Goal: Task Accomplishment & Management: Complete application form

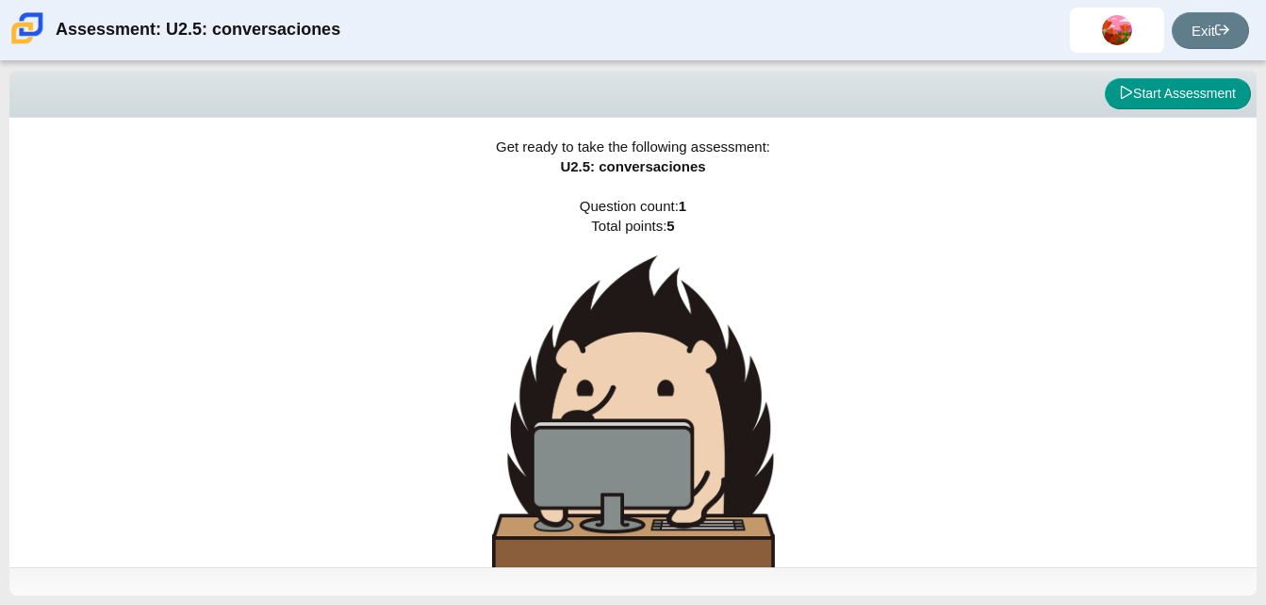
scroll to position [49, 0]
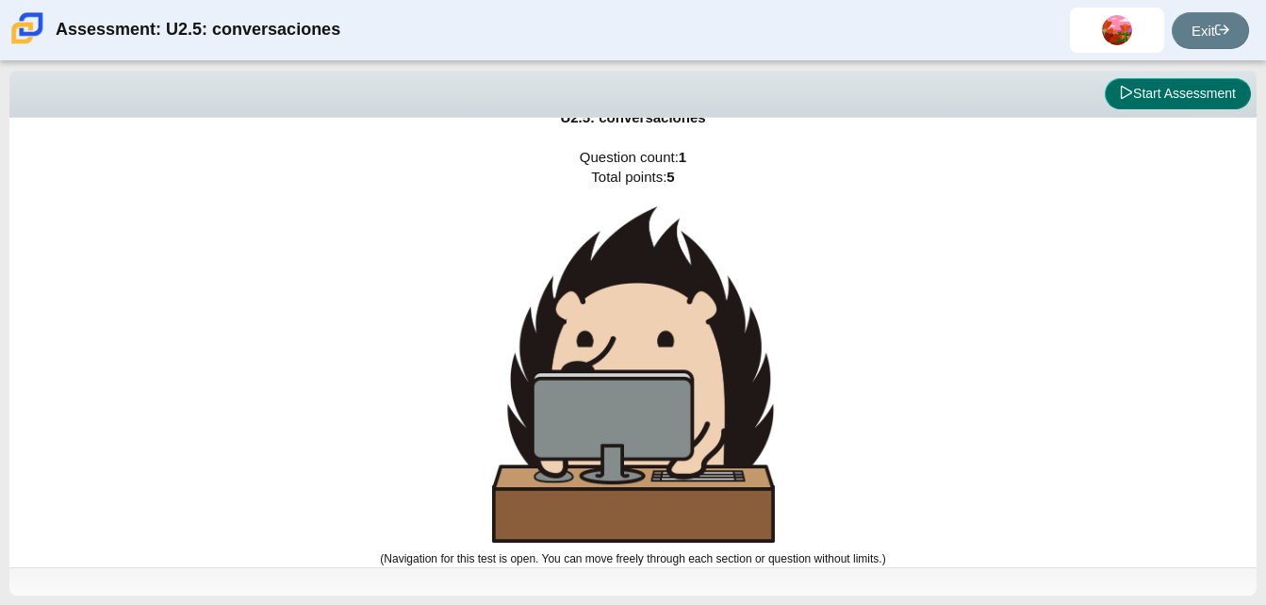
click at [1190, 100] on button "Start Assessment" at bounding box center [1178, 94] width 146 height 32
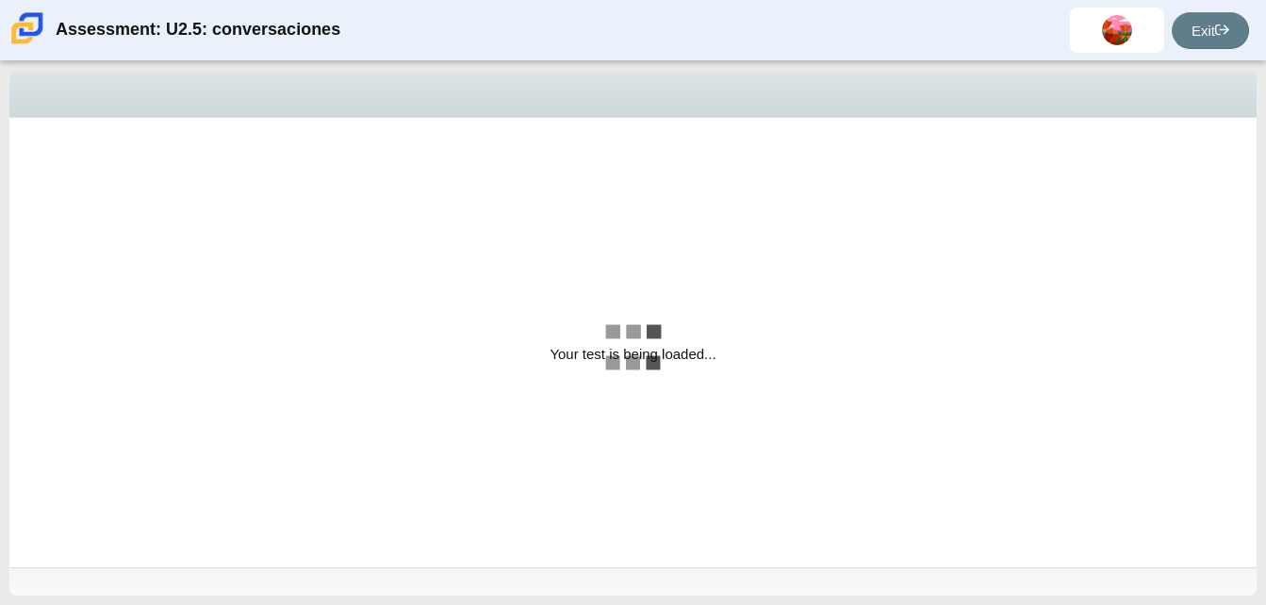
select select "06fad057-86e3-49ec-80e5-8ebec56ce9e7"
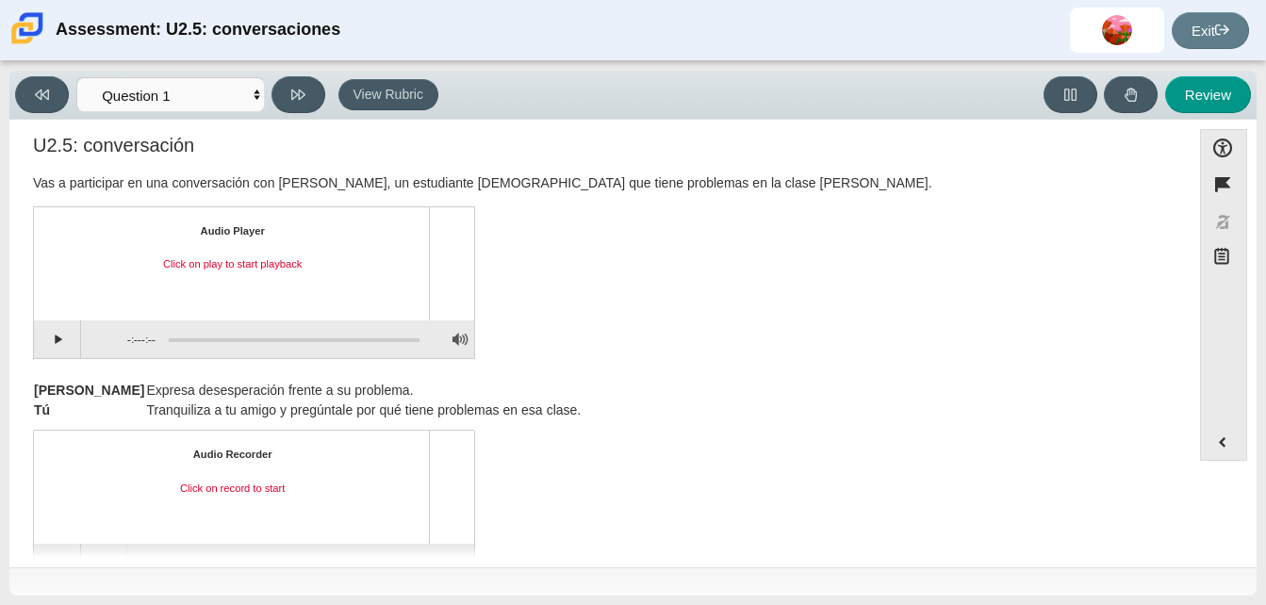
scroll to position [14, 0]
click at [56, 340] on button "Play" at bounding box center [57, 339] width 47 height 38
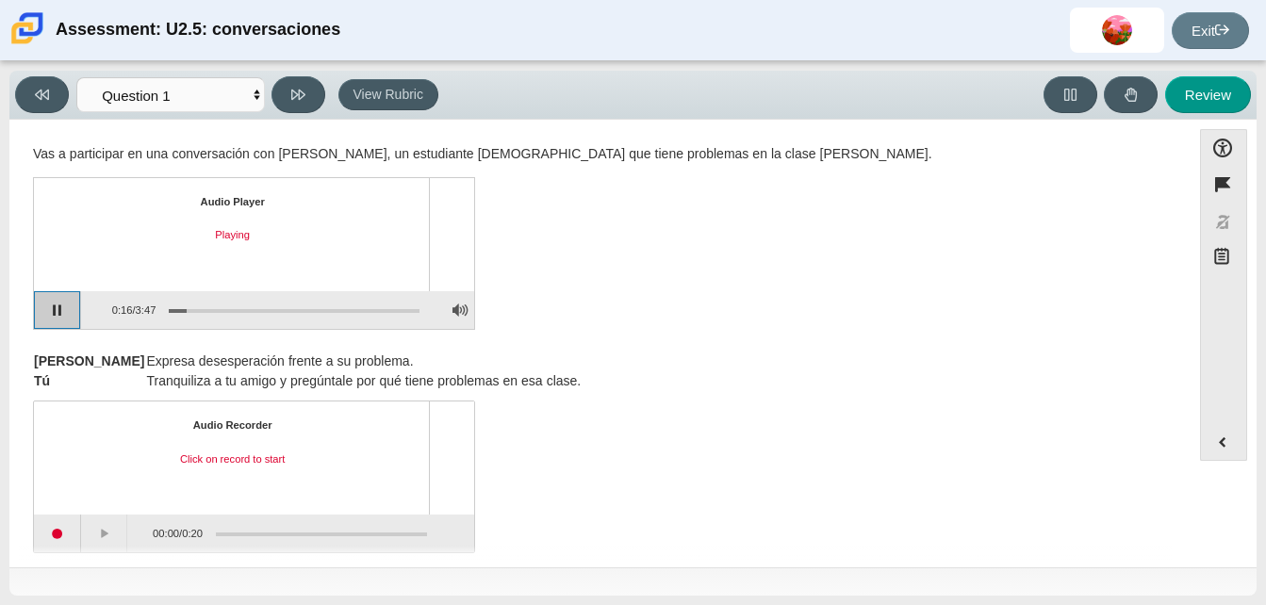
scroll to position [0, 0]
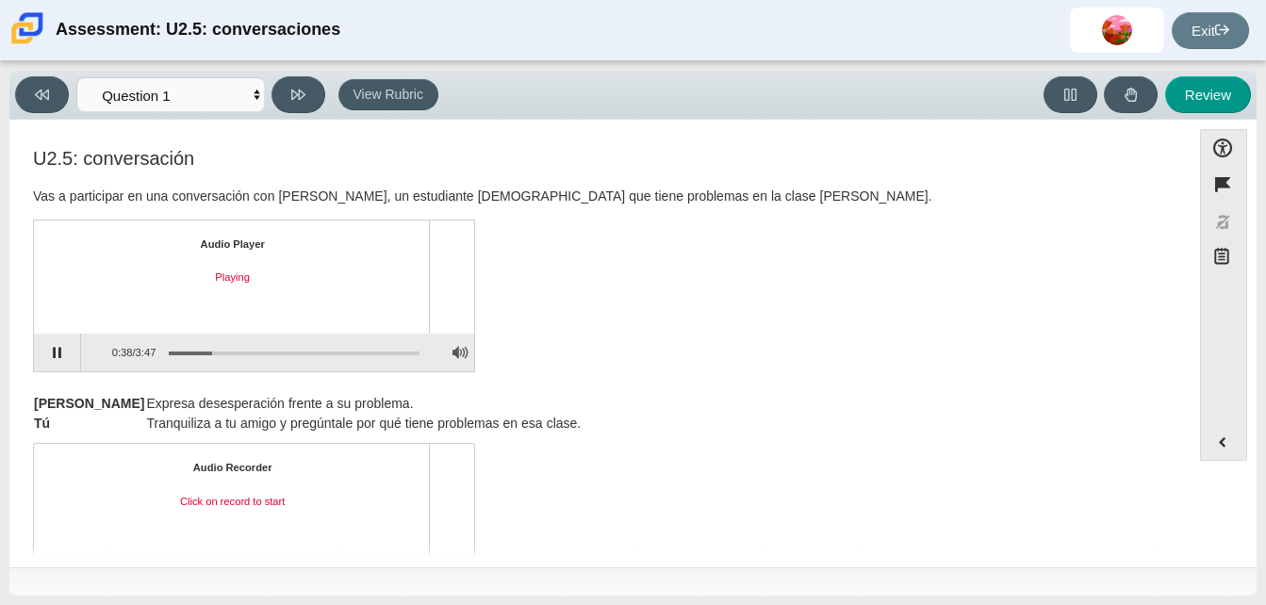
click at [224, 351] on div "Assessment items" at bounding box center [288, 353] width 264 height 34
drag, startPoint x: 224, startPoint y: 351, endPoint x: 213, endPoint y: 353, distance: 11.5
click at [213, 353] on div "Assessment items" at bounding box center [288, 353] width 264 height 34
click at [53, 351] on button "Pause playback" at bounding box center [57, 353] width 47 height 38
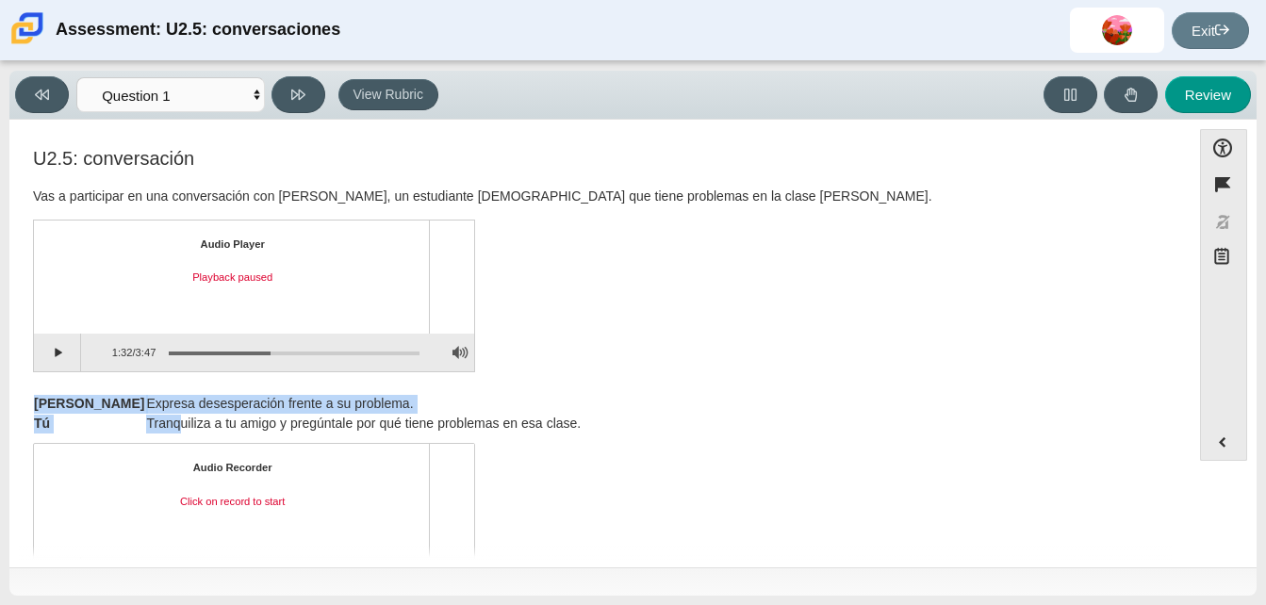
drag, startPoint x: 271, startPoint y: 349, endPoint x: 107, endPoint y: 417, distance: 177.5
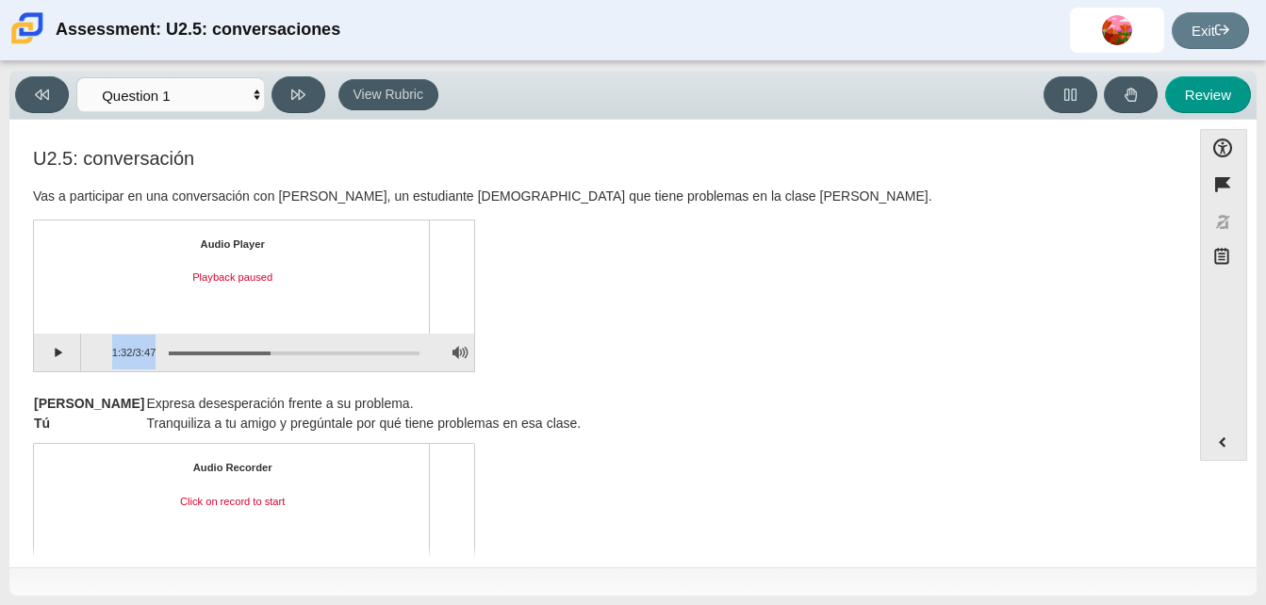
drag, startPoint x: 107, startPoint y: 417, endPoint x: 167, endPoint y: 352, distance: 88.7
click at [167, 352] on div "Audio Player Playback paused 1:32 / 3:47" at bounding box center [254, 296] width 442 height 153
click at [167, 352] on div "Assessment items" at bounding box center [288, 353] width 264 height 34
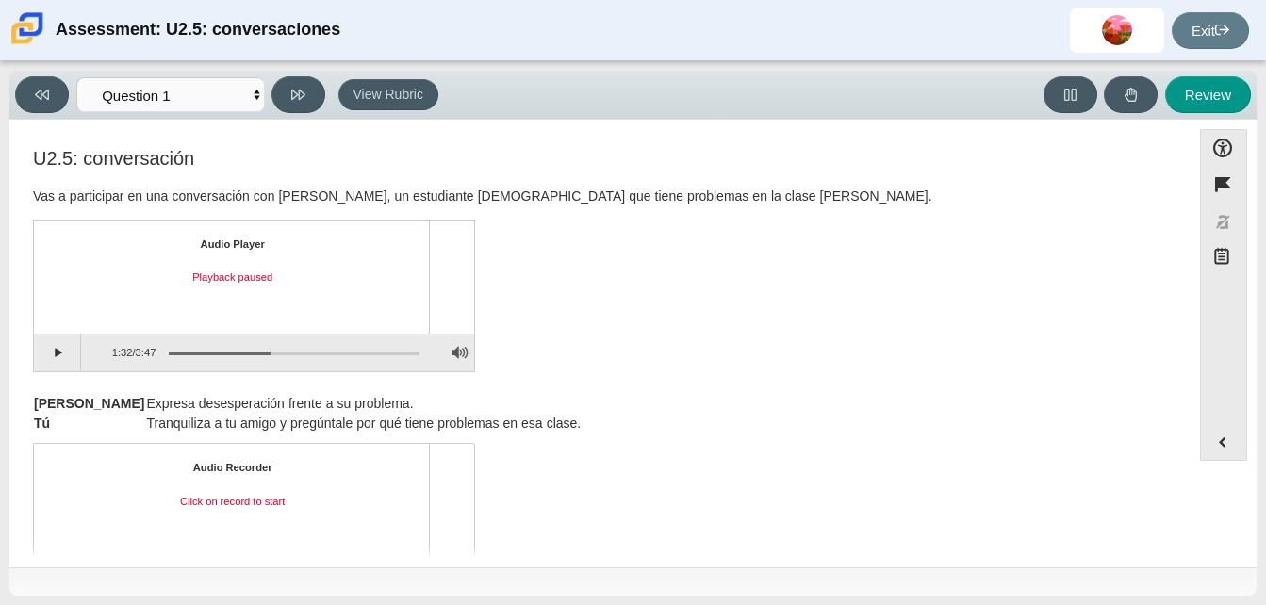
click at [167, 352] on div "Assessment items" at bounding box center [288, 353] width 264 height 34
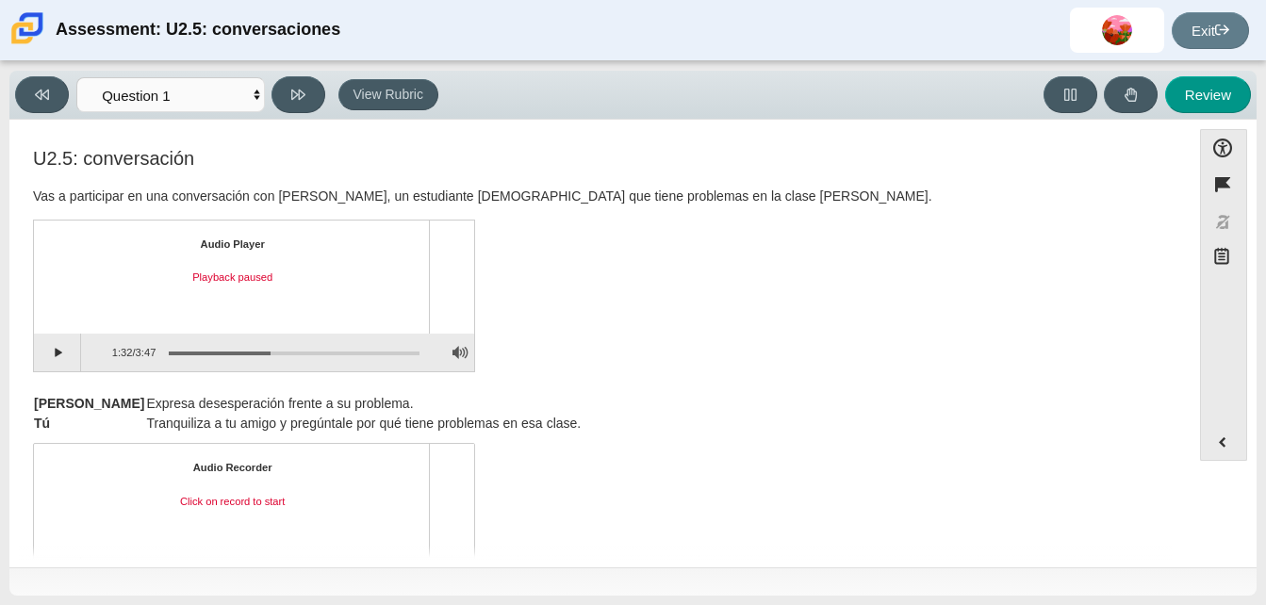
click at [167, 352] on div "Assessment items" at bounding box center [288, 353] width 264 height 34
click at [49, 366] on button "Continue playback" at bounding box center [57, 353] width 47 height 38
click at [45, 97] on icon at bounding box center [42, 95] width 14 height 10
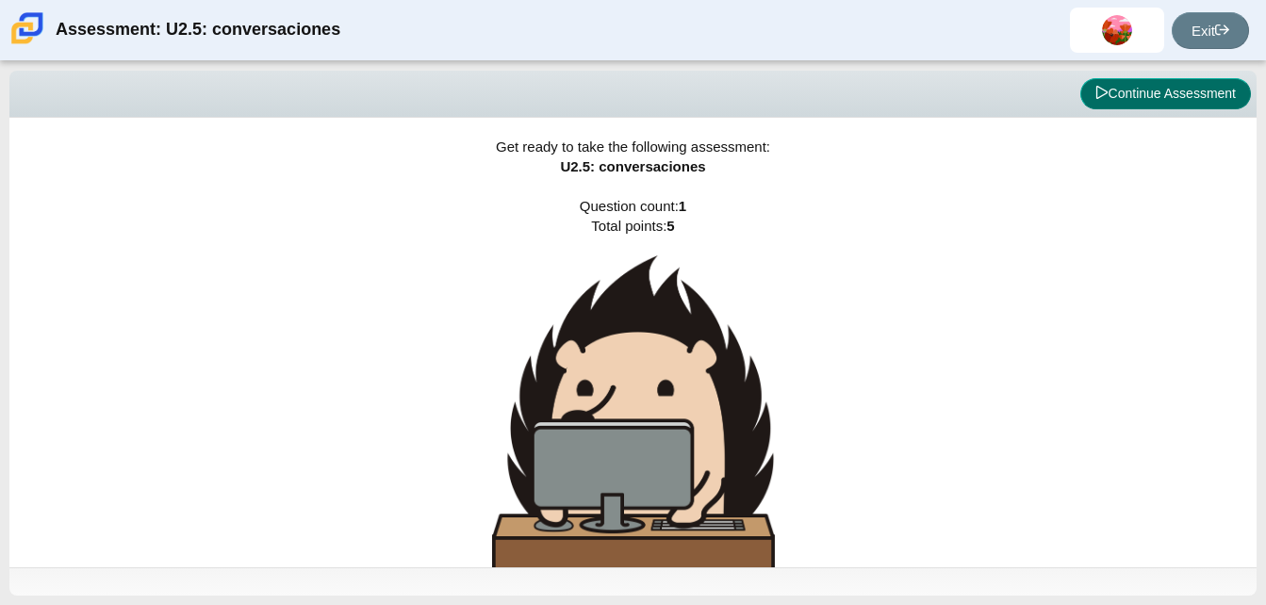
click at [1102, 108] on button "Continue Assessment" at bounding box center [1165, 94] width 171 height 32
select select "06fad057-86e3-49ec-80e5-8ebec56ce9e7"
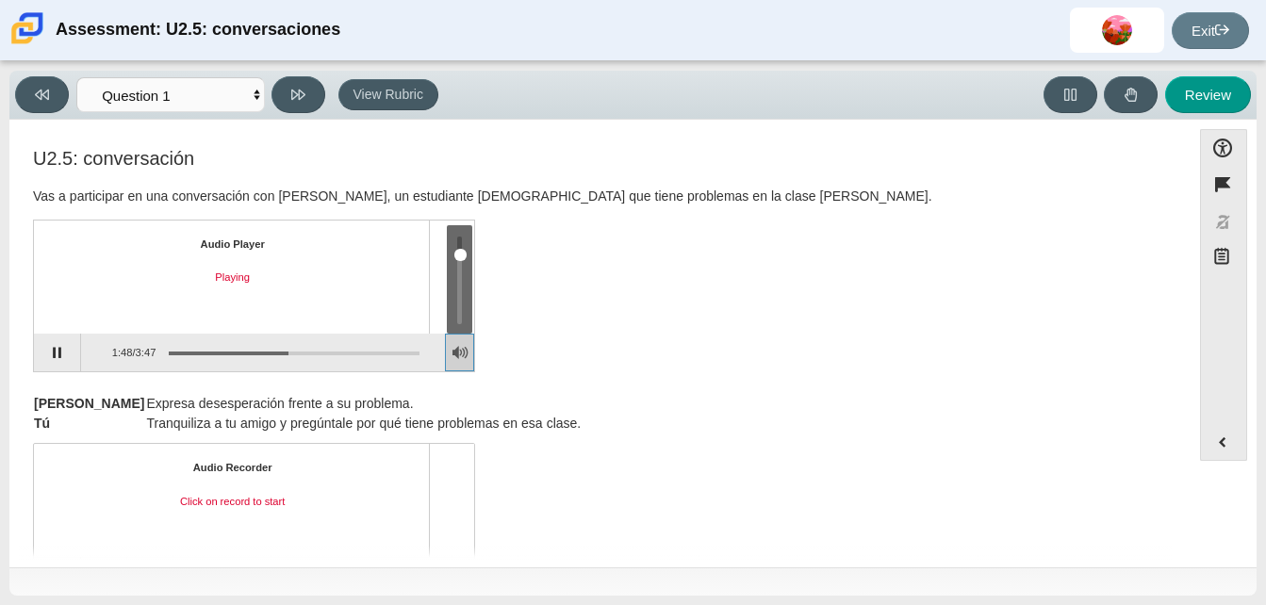
click at [456, 337] on button "Adjust Volume" at bounding box center [459, 353] width 29 height 38
click at [463, 369] on button "Adjust Volume" at bounding box center [459, 353] width 29 height 38
click at [463, 350] on button "Adjust Volume" at bounding box center [459, 353] width 29 height 38
click at [448, 335] on button "Adjust Volume" at bounding box center [459, 353] width 29 height 38
click at [453, 351] on button "Adjust Volume" at bounding box center [459, 353] width 29 height 38
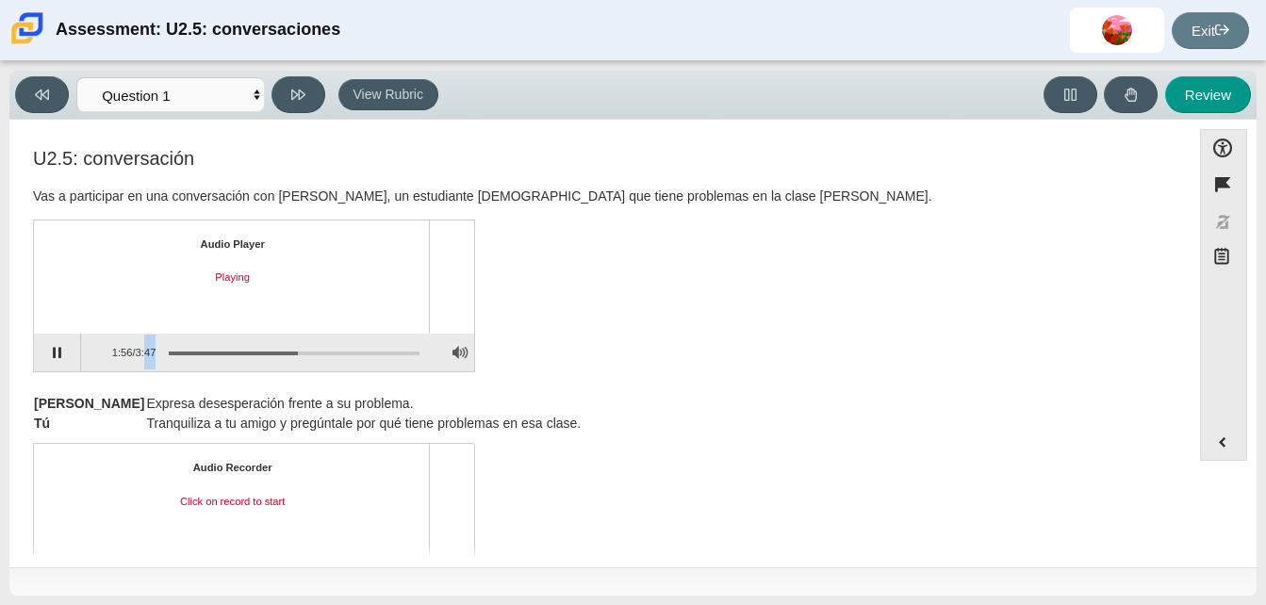
drag, startPoint x: 172, startPoint y: 351, endPoint x: 141, endPoint y: 361, distance: 31.9
click at [141, 361] on div "1:56 / 3:47" at bounding box center [250, 353] width 339 height 38
drag, startPoint x: 141, startPoint y: 361, endPoint x: 203, endPoint y: 345, distance: 63.3
click at [203, 345] on div "Assessment items" at bounding box center [288, 353] width 264 height 34
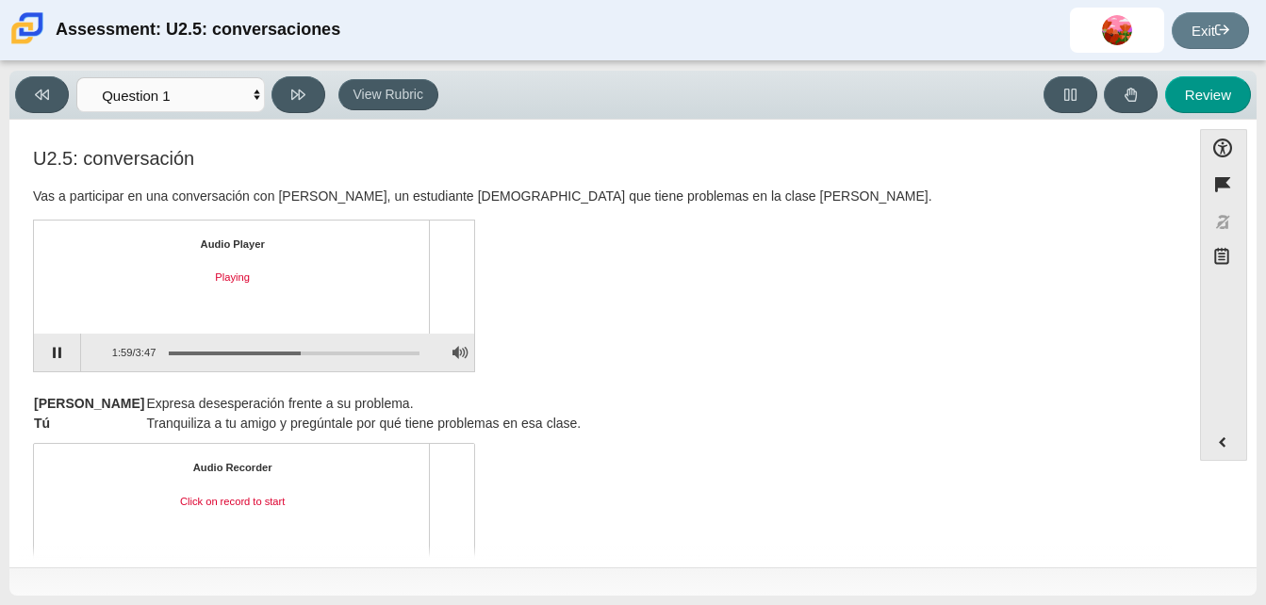
click at [200, 345] on div "Assessment items" at bounding box center [288, 353] width 264 height 34
click at [185, 347] on div "Assessment items" at bounding box center [288, 353] width 264 height 34
drag, startPoint x: 185, startPoint y: 347, endPoint x: 170, endPoint y: 355, distance: 17.3
click at [170, 355] on div "Assessment items" at bounding box center [288, 353] width 264 height 34
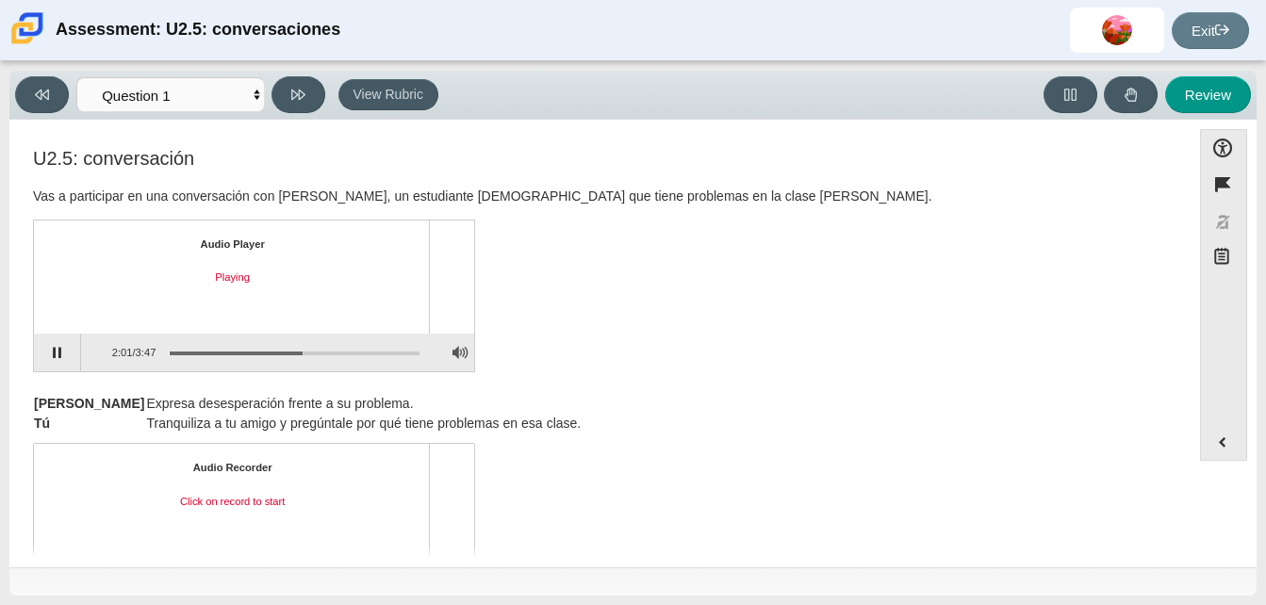
click at [170, 355] on div "Assessment items" at bounding box center [294, 354] width 251 height 4
click at [275, 348] on div "Assessment items" at bounding box center [288, 353] width 264 height 34
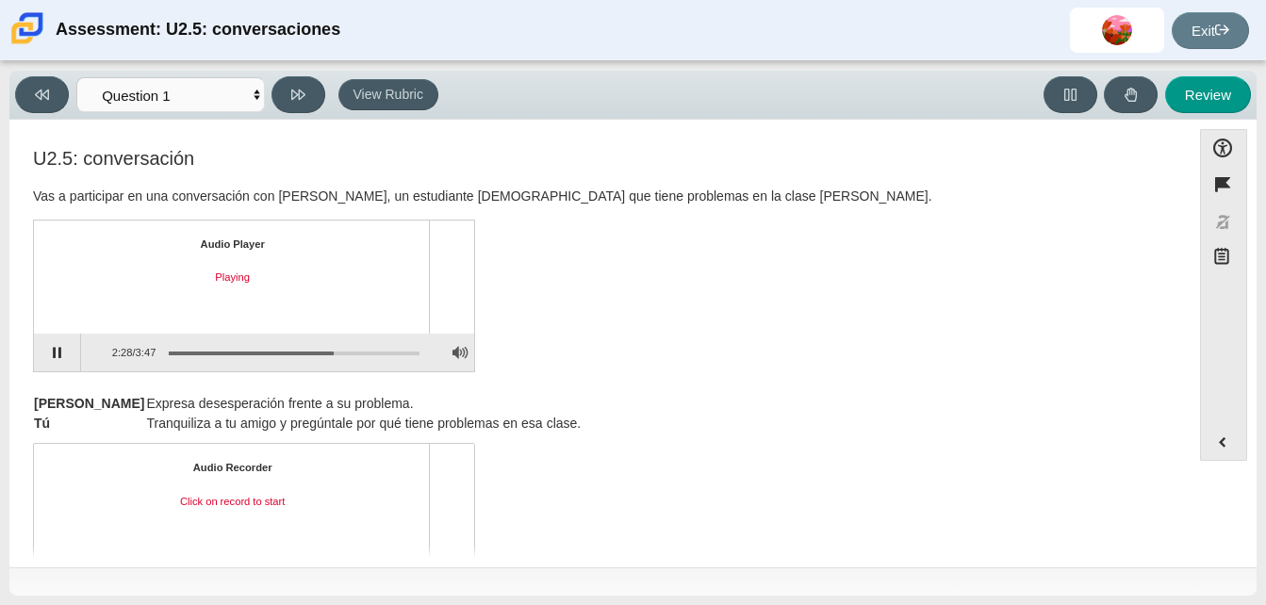
click at [275, 348] on div "Assessment items" at bounding box center [288, 353] width 264 height 34
drag, startPoint x: 275, startPoint y: 348, endPoint x: 288, endPoint y: 354, distance: 13.5
click at [288, 354] on div "Assessment items" at bounding box center [288, 353] width 264 height 34
click at [288, 354] on div "Assessment items" at bounding box center [294, 354] width 251 height 4
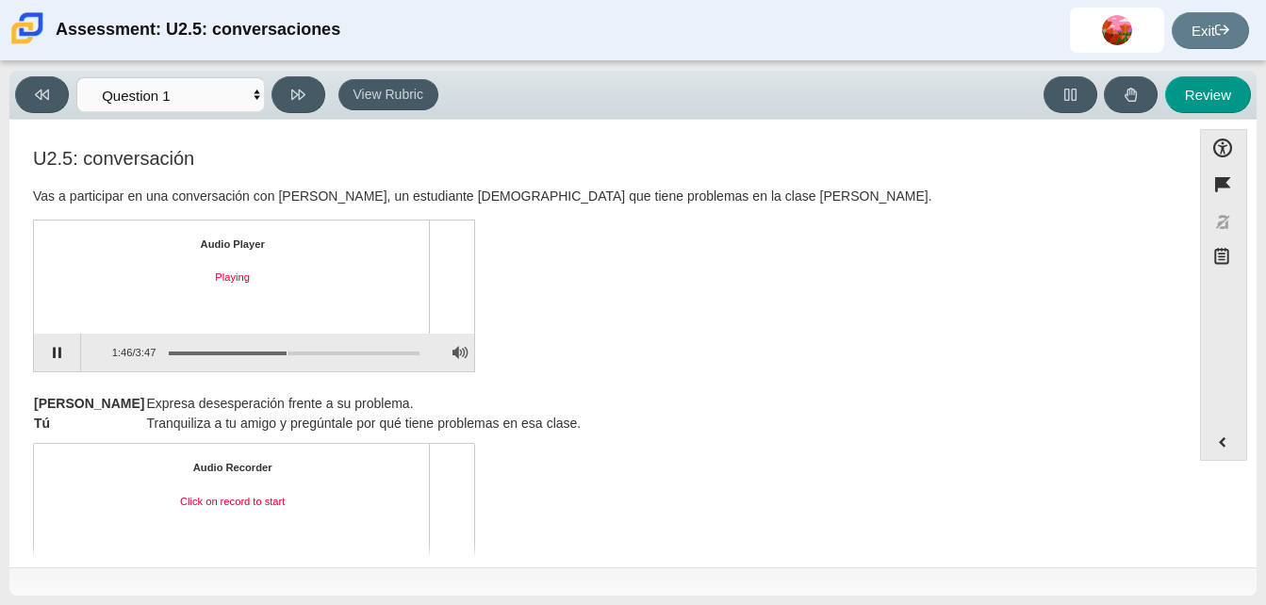
click at [288, 354] on div "Assessment items" at bounding box center [294, 354] width 251 height 4
drag, startPoint x: 288, startPoint y: 354, endPoint x: 277, endPoint y: 354, distance: 10.4
click at [277, 354] on div "Assessment items" at bounding box center [294, 354] width 251 height 4
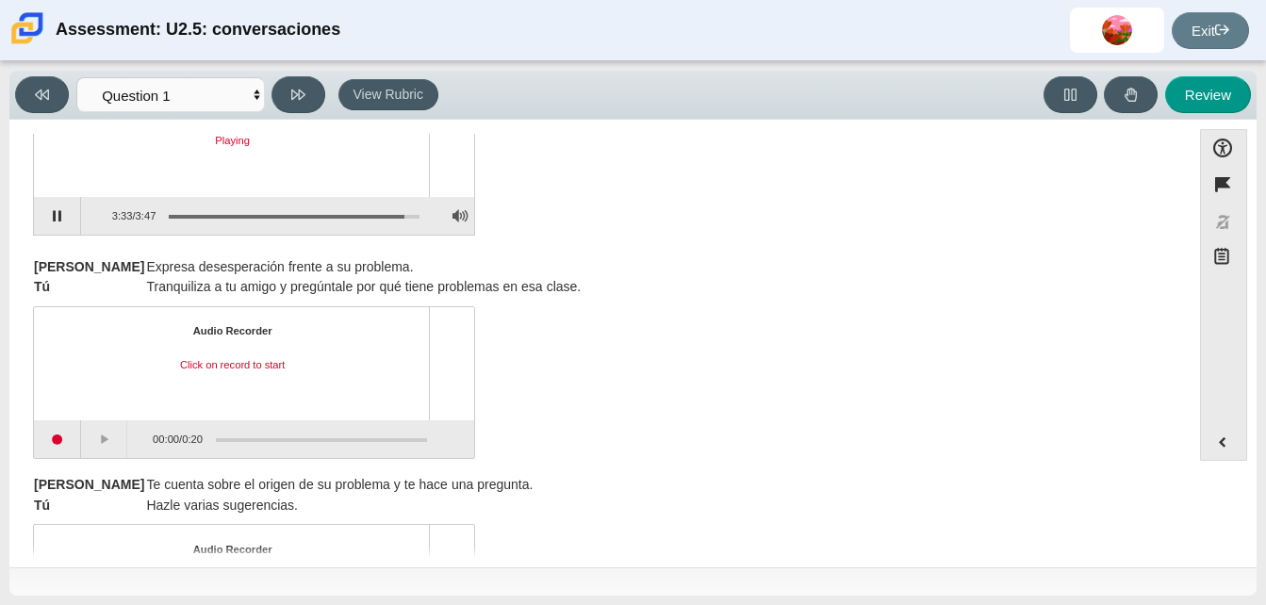
scroll to position [165, 0]
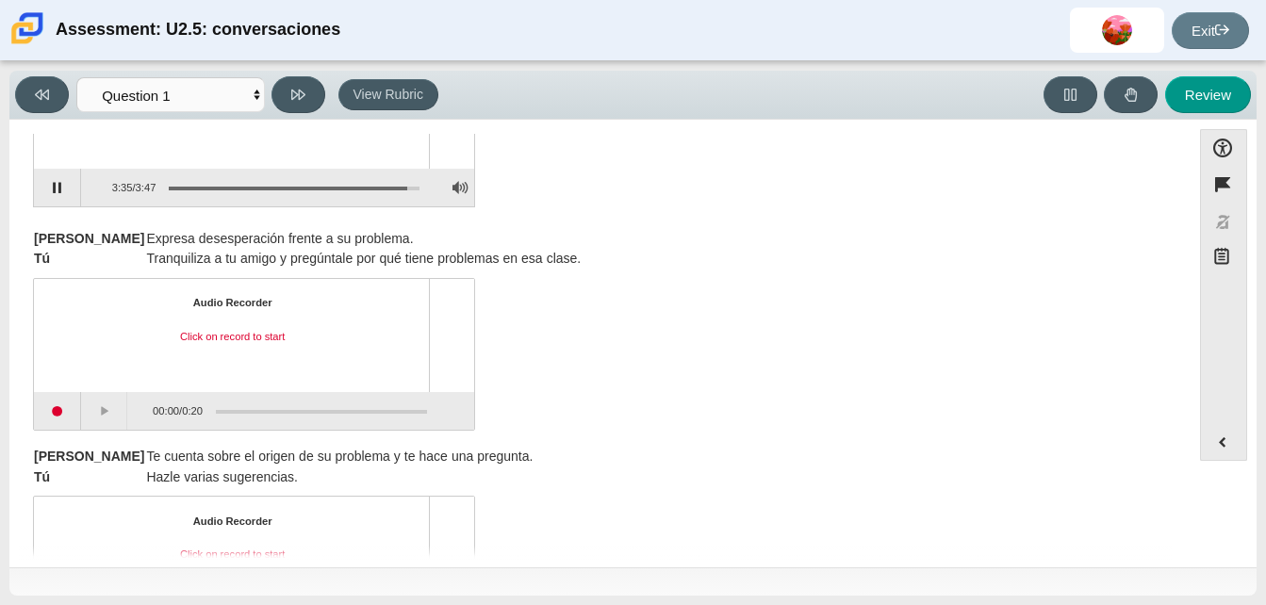
click at [418, 183] on div "Assessment items" at bounding box center [288, 188] width 264 height 34
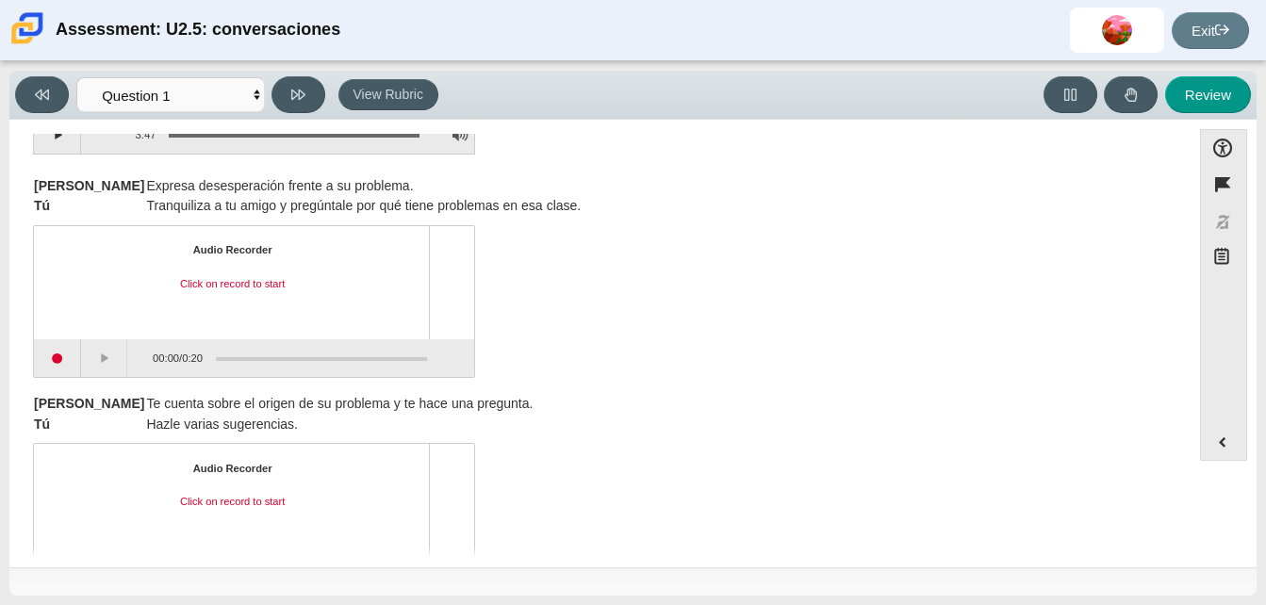
scroll to position [219, 0]
click at [61, 368] on button "Start recording" at bounding box center [57, 357] width 47 height 38
drag, startPoint x: 71, startPoint y: 378, endPoint x: 61, endPoint y: 365, distance: 16.2
click at [61, 365] on div "U2.5: conversación Vas a participar en una conversación con [PERSON_NAME], un e…" at bounding box center [600, 595] width 1162 height 1332
click at [61, 365] on button "Stop recording" at bounding box center [57, 357] width 47 height 38
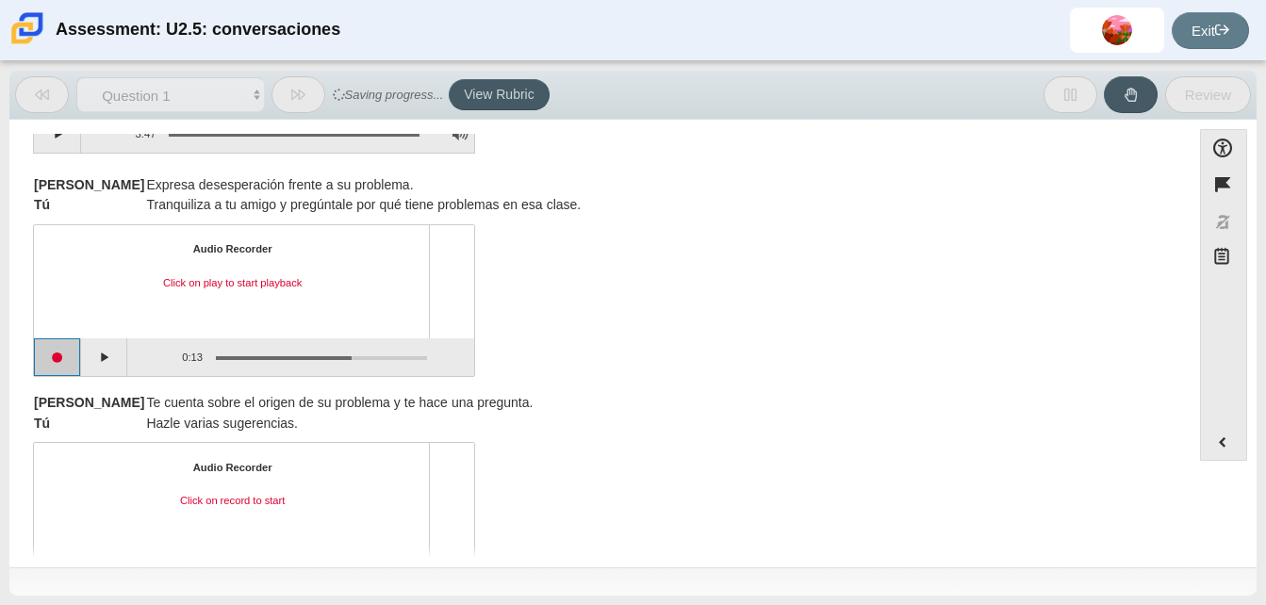
click at [55, 364] on button "Start recording" at bounding box center [57, 357] width 47 height 38
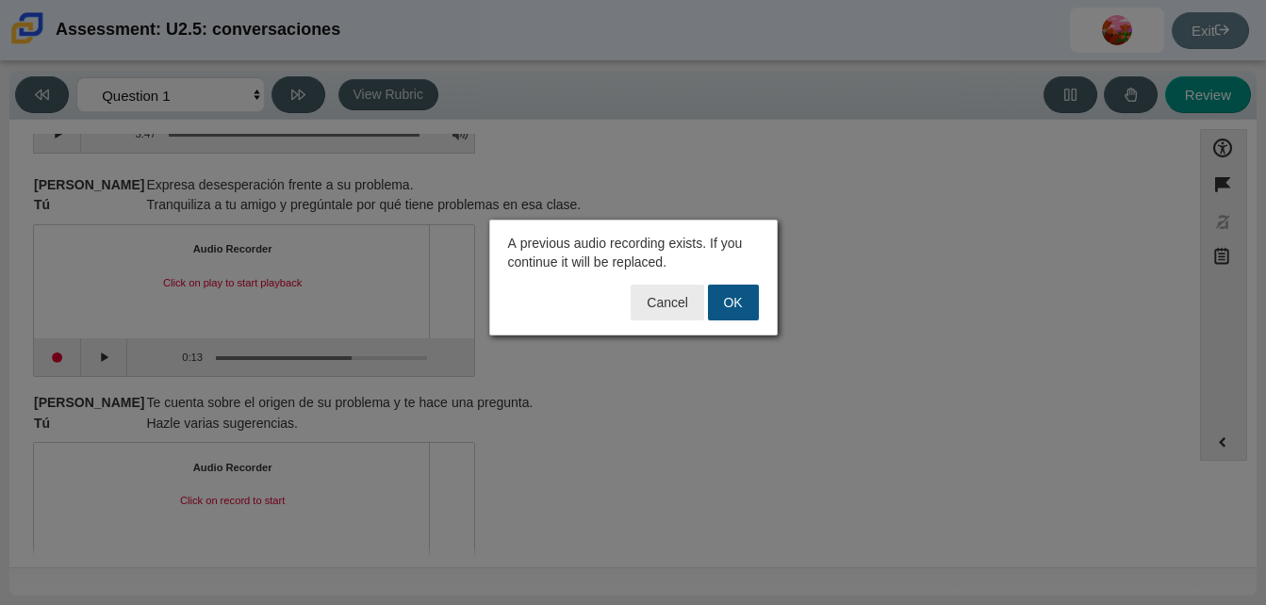
click at [742, 296] on button "OK" at bounding box center [733, 303] width 51 height 36
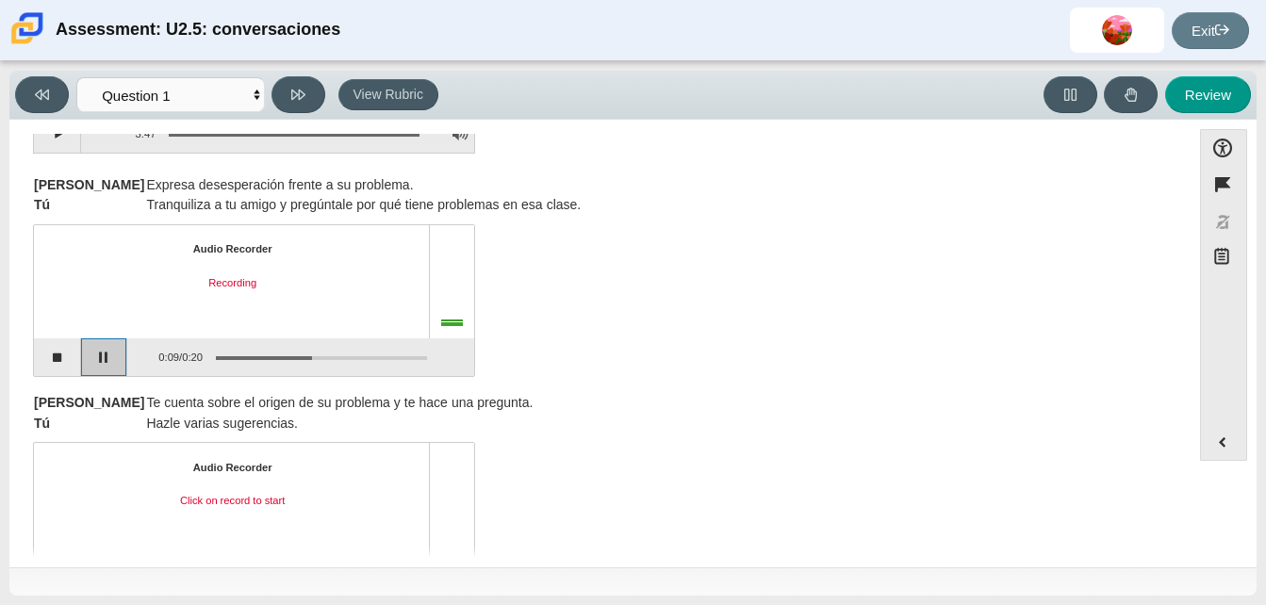
click at [97, 354] on button "Pause" at bounding box center [104, 357] width 47 height 38
click at [60, 353] on button "Stop recording" at bounding box center [57, 357] width 47 height 38
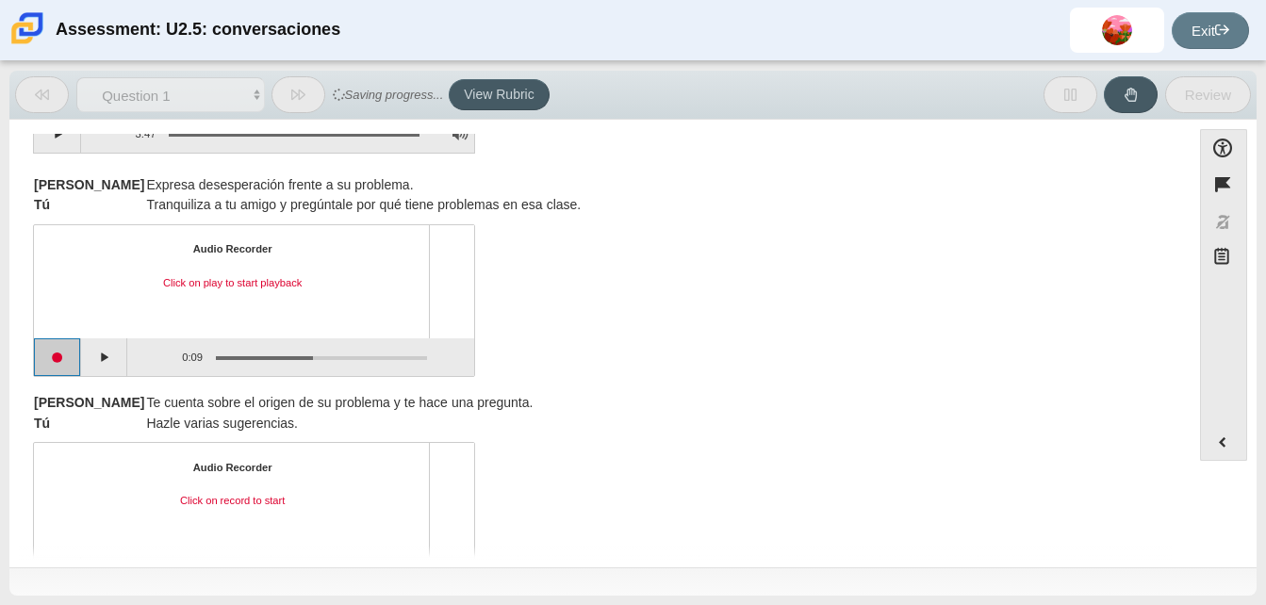
click at [70, 358] on button "Start recording" at bounding box center [57, 357] width 47 height 38
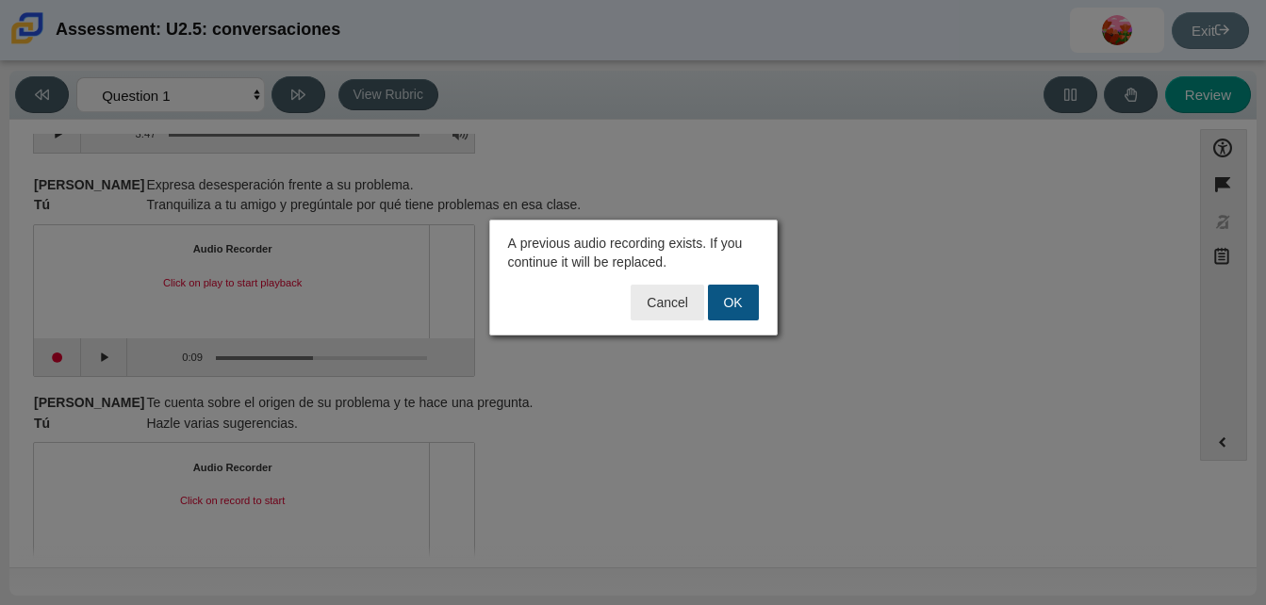
click at [711, 306] on button "OK" at bounding box center [733, 303] width 51 height 36
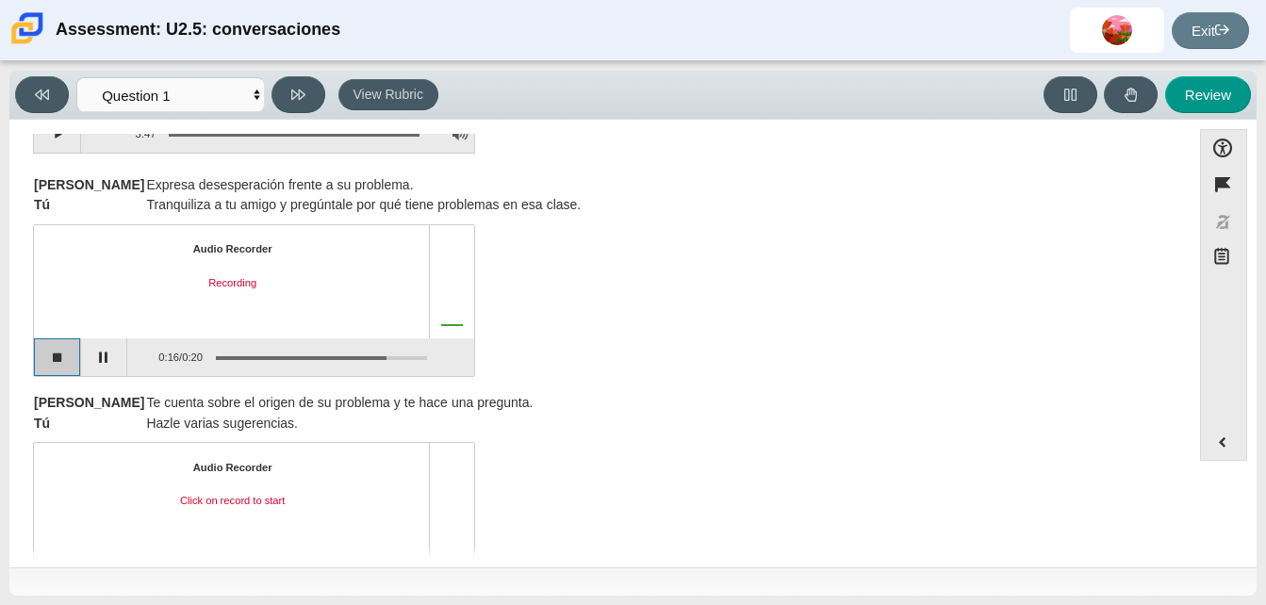
click at [50, 358] on button "Stop recording" at bounding box center [57, 357] width 47 height 38
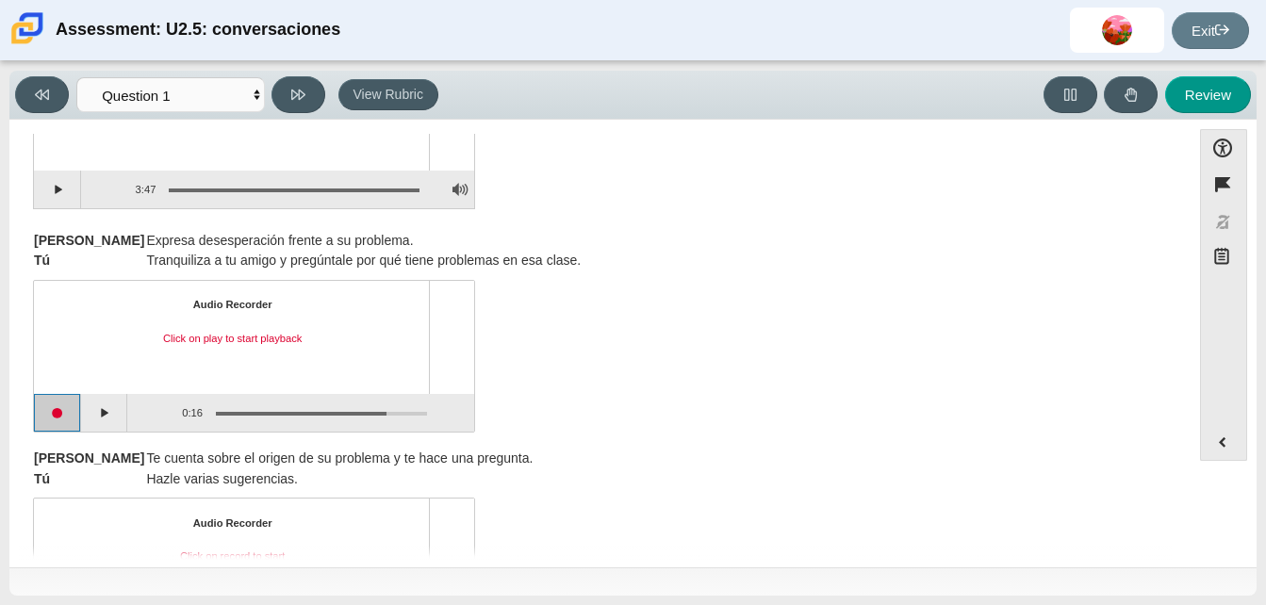
scroll to position [161, 0]
click at [54, 417] on button "Start recording" at bounding box center [57, 415] width 47 height 38
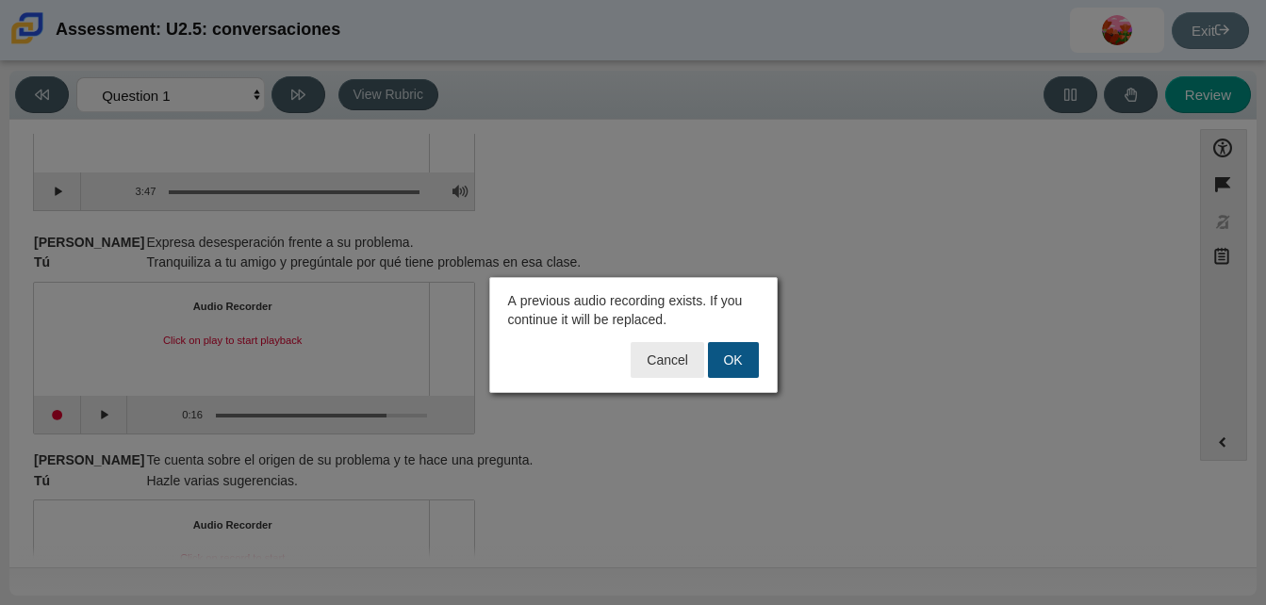
click at [723, 366] on button "OK" at bounding box center [733, 360] width 51 height 36
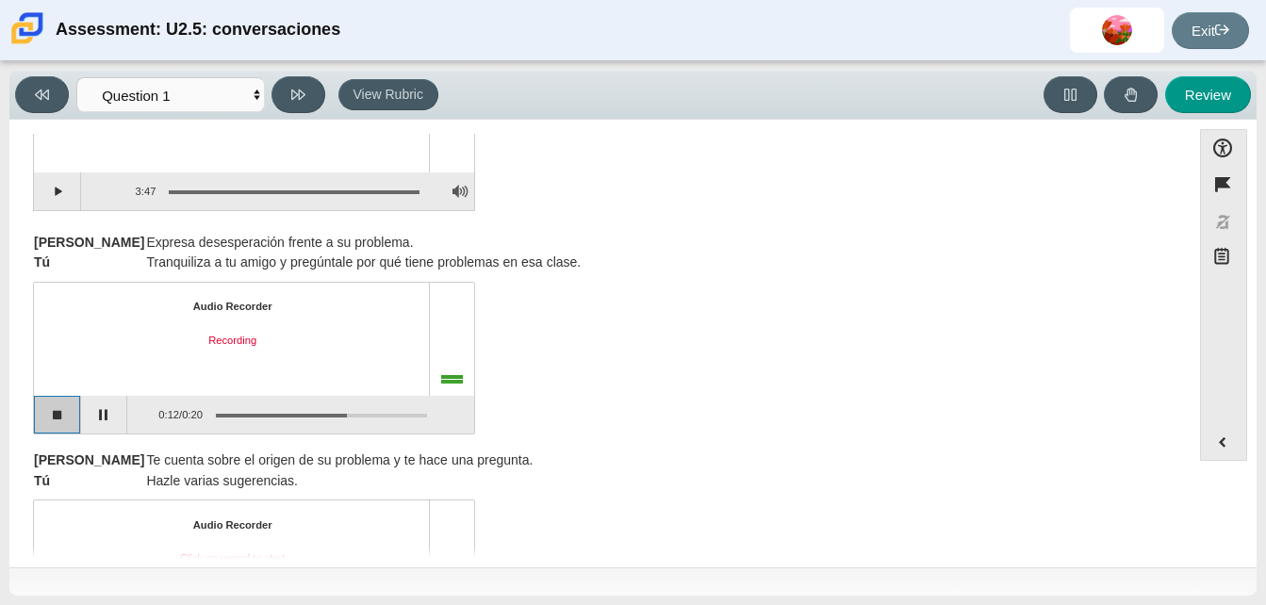
click at [57, 417] on button "Stop recording" at bounding box center [57, 415] width 47 height 38
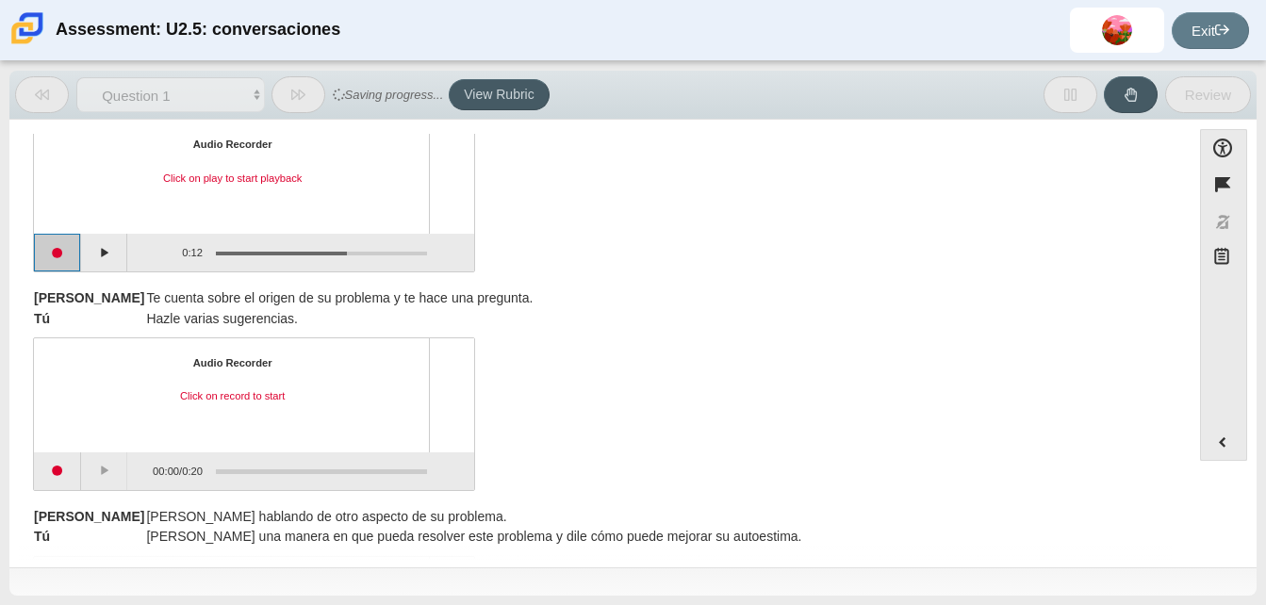
scroll to position [324, 0]
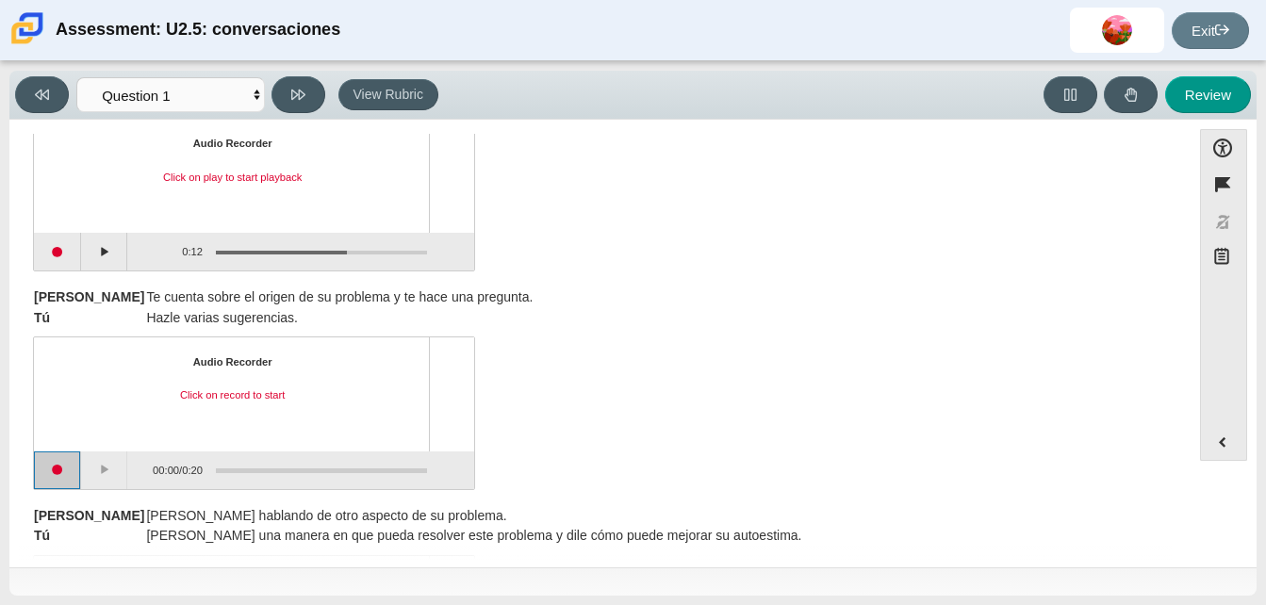
click at [58, 472] on button "Start recording" at bounding box center [57, 471] width 47 height 38
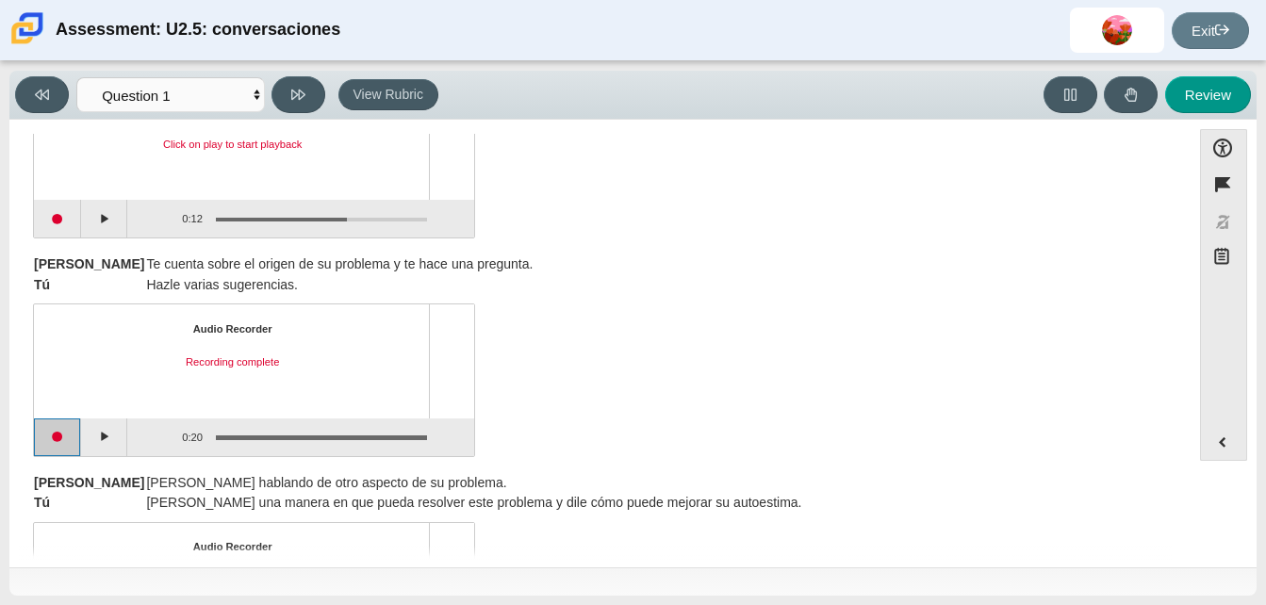
scroll to position [358, 0]
click at [64, 430] on button "Start recording" at bounding box center [57, 437] width 47 height 38
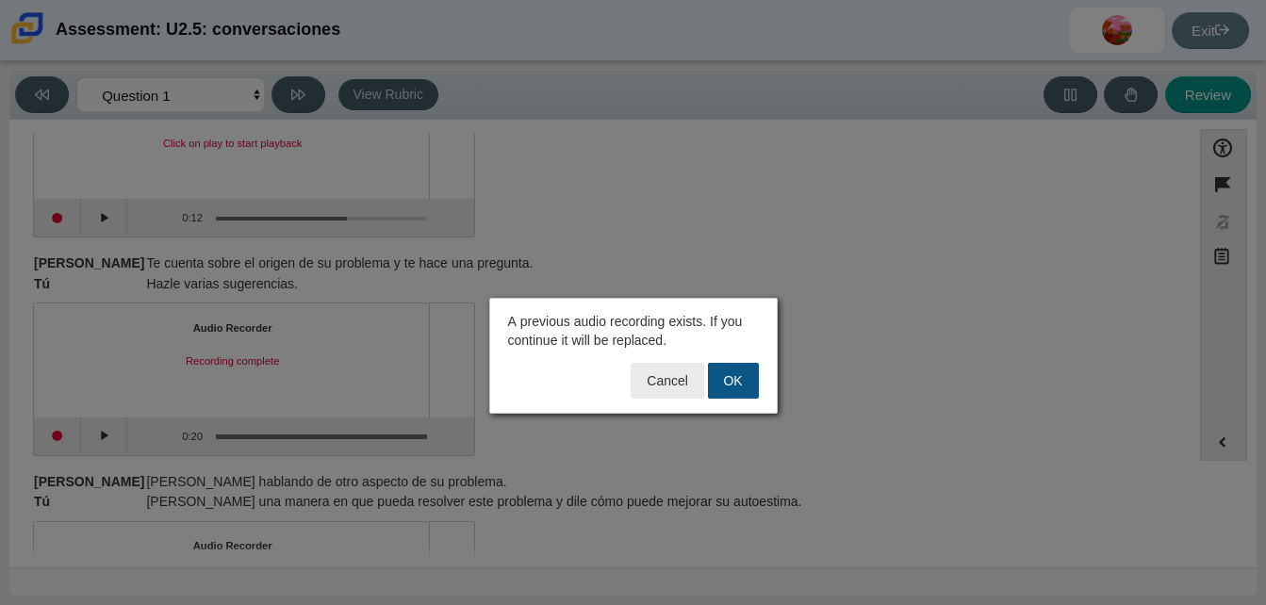
click at [728, 374] on button "OK" at bounding box center [733, 381] width 51 height 36
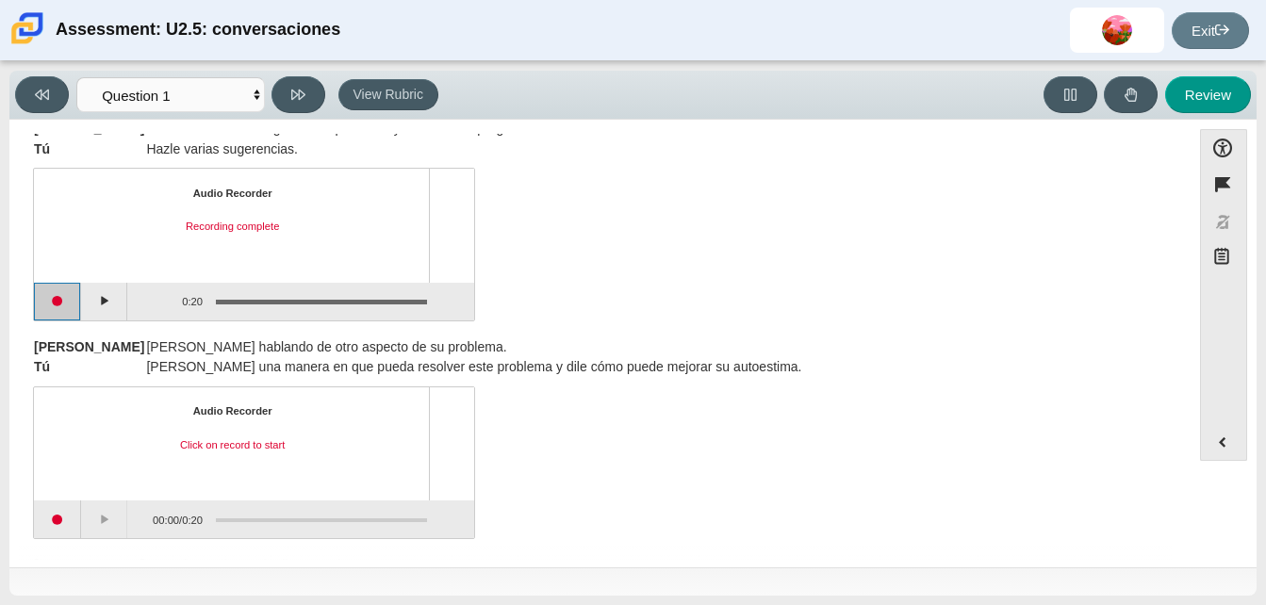
scroll to position [494, 0]
click at [55, 299] on button "Start recording" at bounding box center [57, 301] width 47 height 38
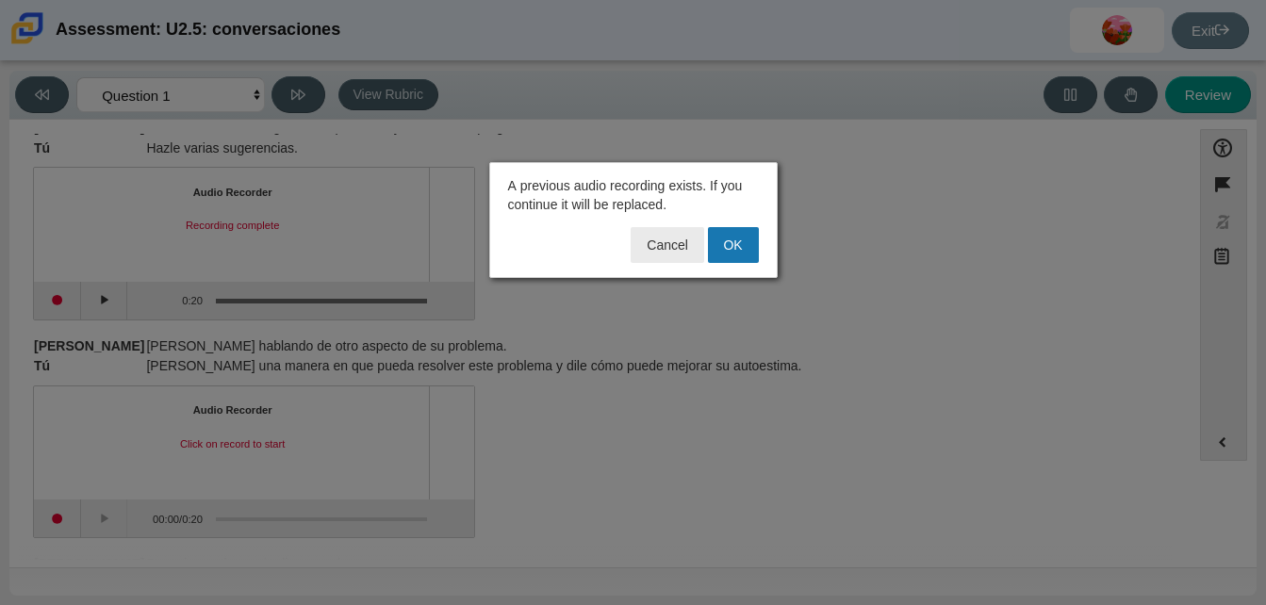
click at [724, 224] on div "A previous audio recording exists. If you continue it will be replaced. Cancel …" at bounding box center [633, 220] width 288 height 116
click at [725, 232] on button "OK" at bounding box center [733, 245] width 51 height 36
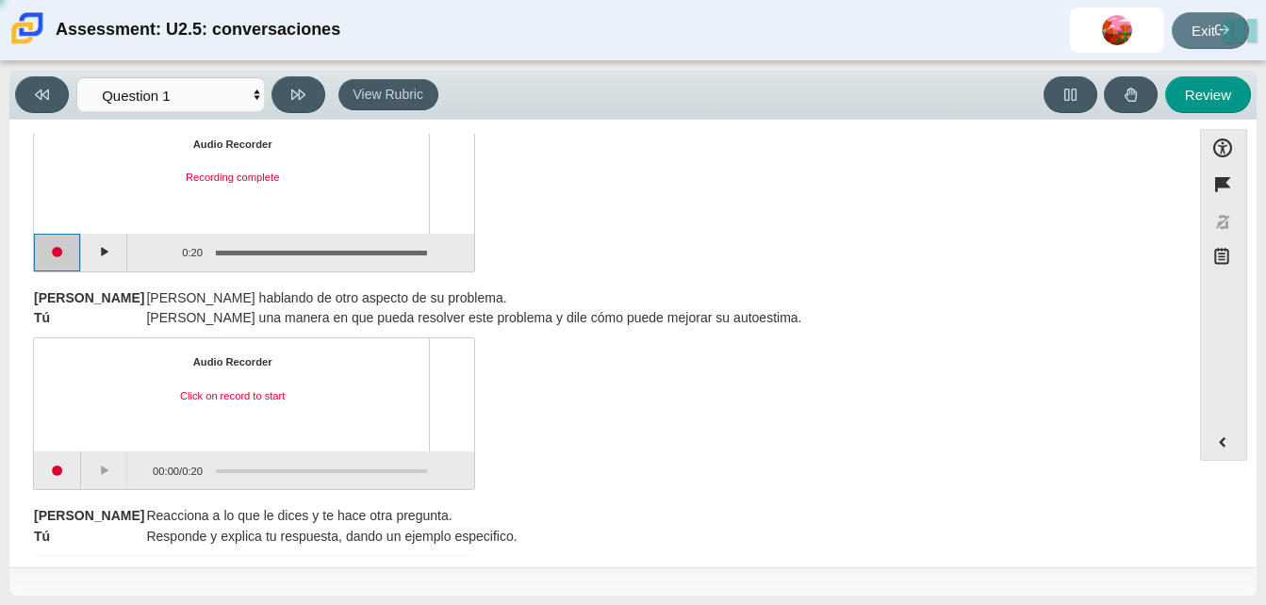
scroll to position [543, 0]
click at [51, 466] on button "Start recording" at bounding box center [57, 470] width 47 height 38
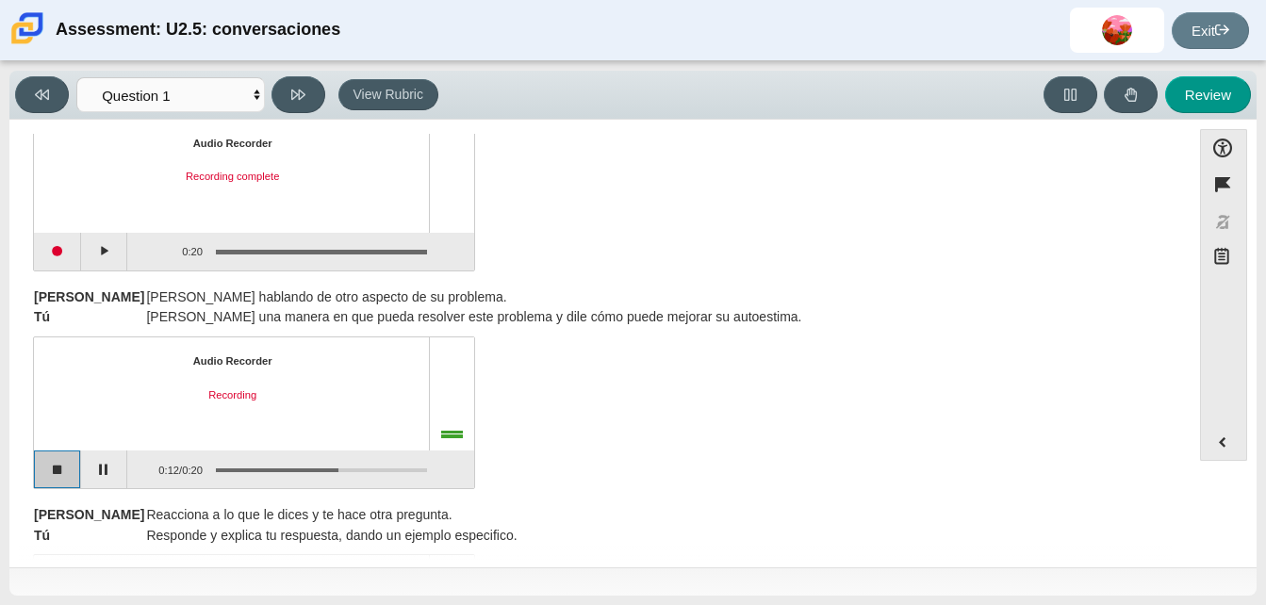
click at [51, 466] on button "Stop recording" at bounding box center [57, 470] width 47 height 38
click at [65, 462] on button "Start recording" at bounding box center [57, 470] width 47 height 38
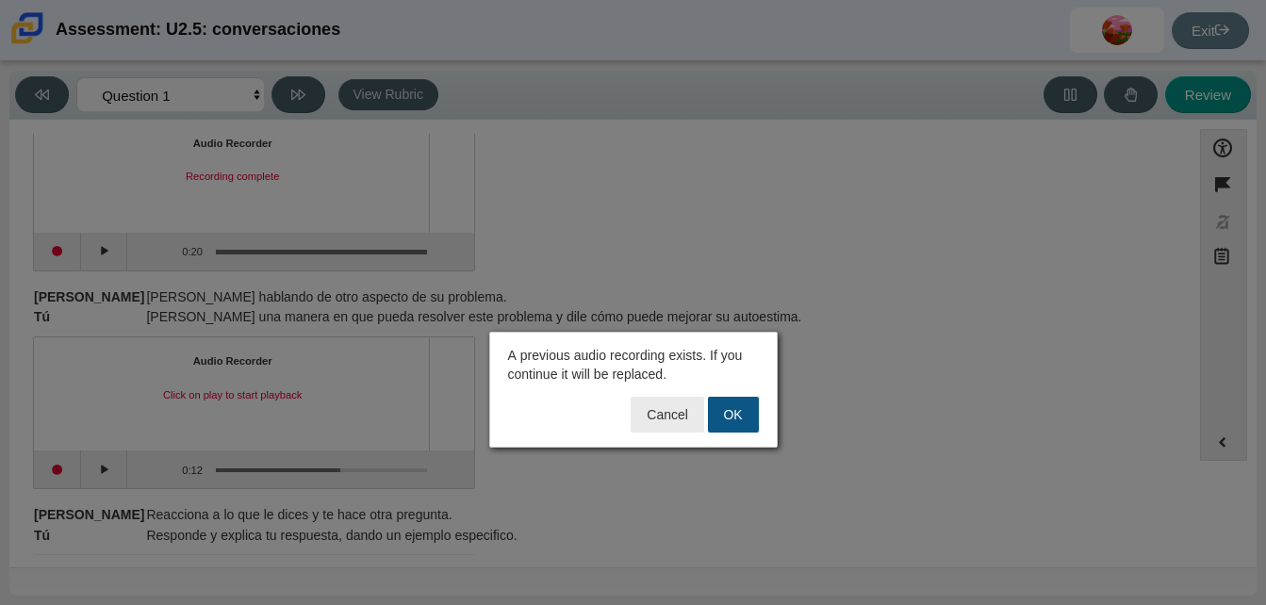
click at [732, 418] on button "OK" at bounding box center [733, 415] width 51 height 36
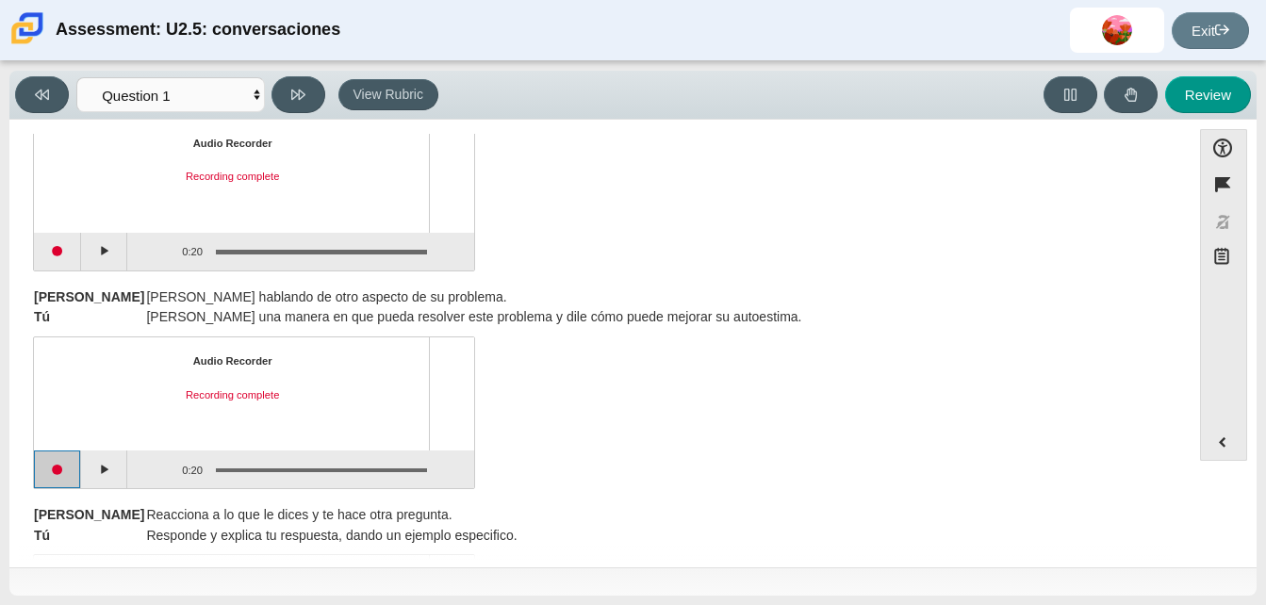
click at [44, 461] on button "Start recording" at bounding box center [57, 470] width 47 height 38
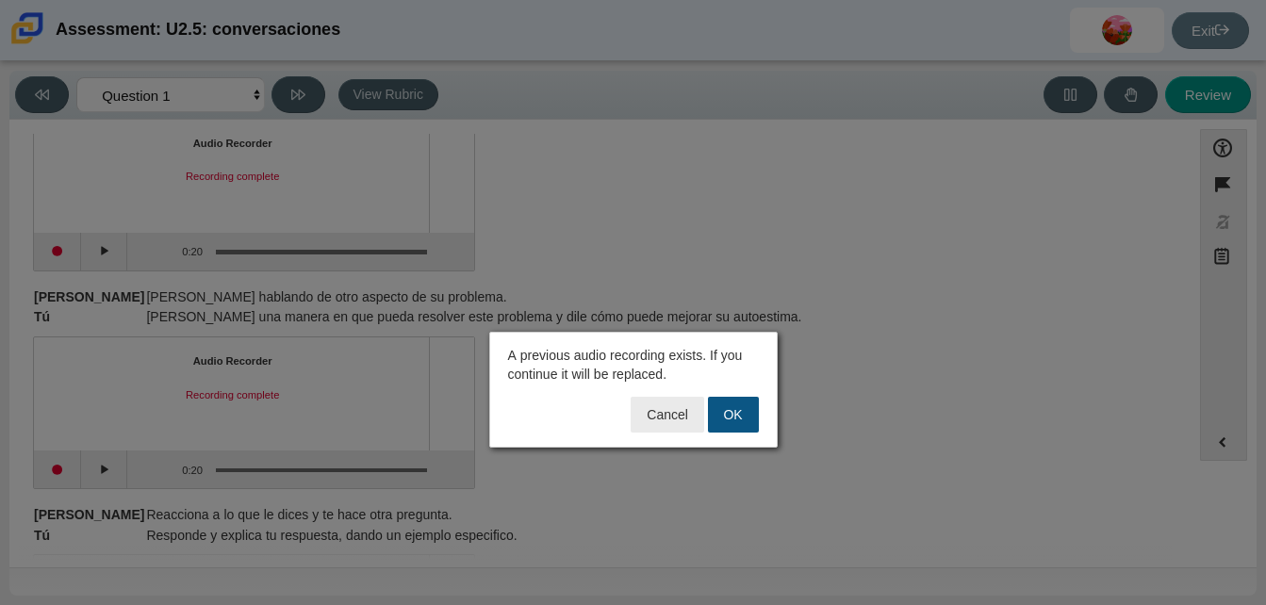
click at [722, 407] on button "OK" at bounding box center [733, 415] width 51 height 36
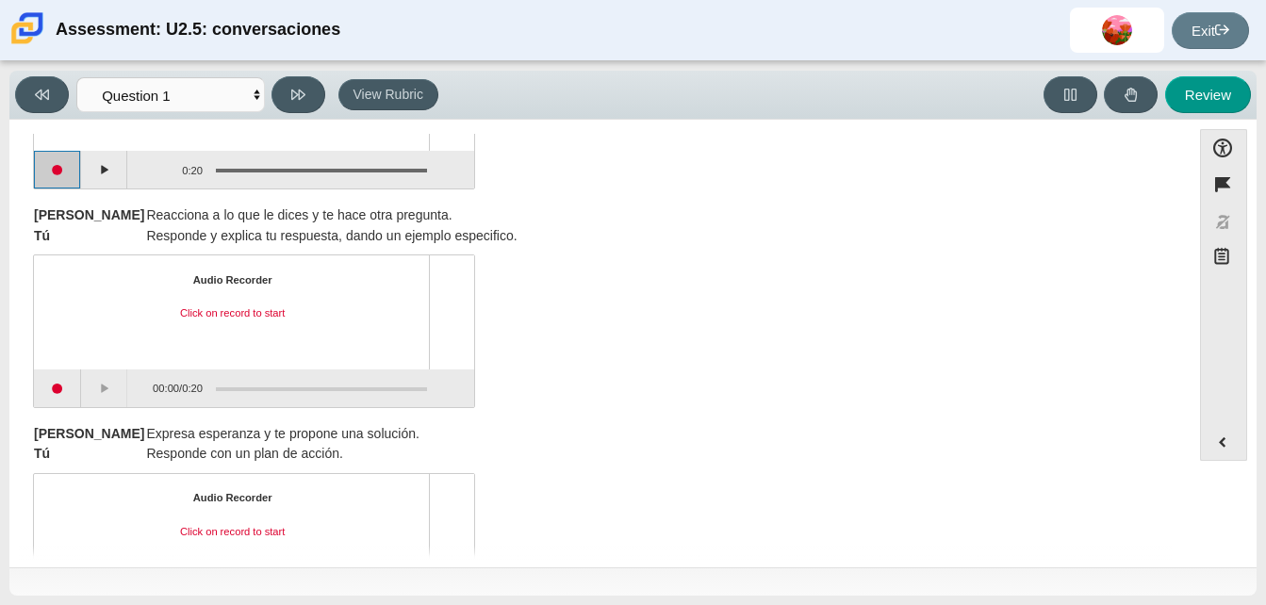
scroll to position [844, 0]
click at [69, 393] on button "Start recording" at bounding box center [57, 388] width 47 height 38
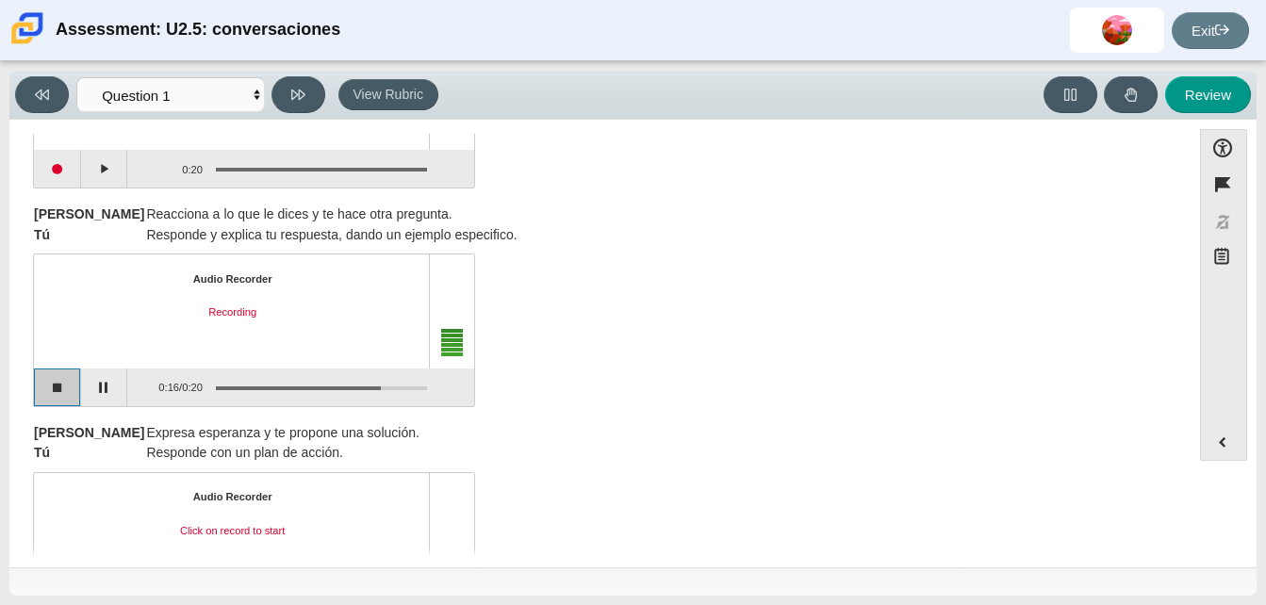
click at [69, 393] on button "Stop recording" at bounding box center [57, 388] width 47 height 38
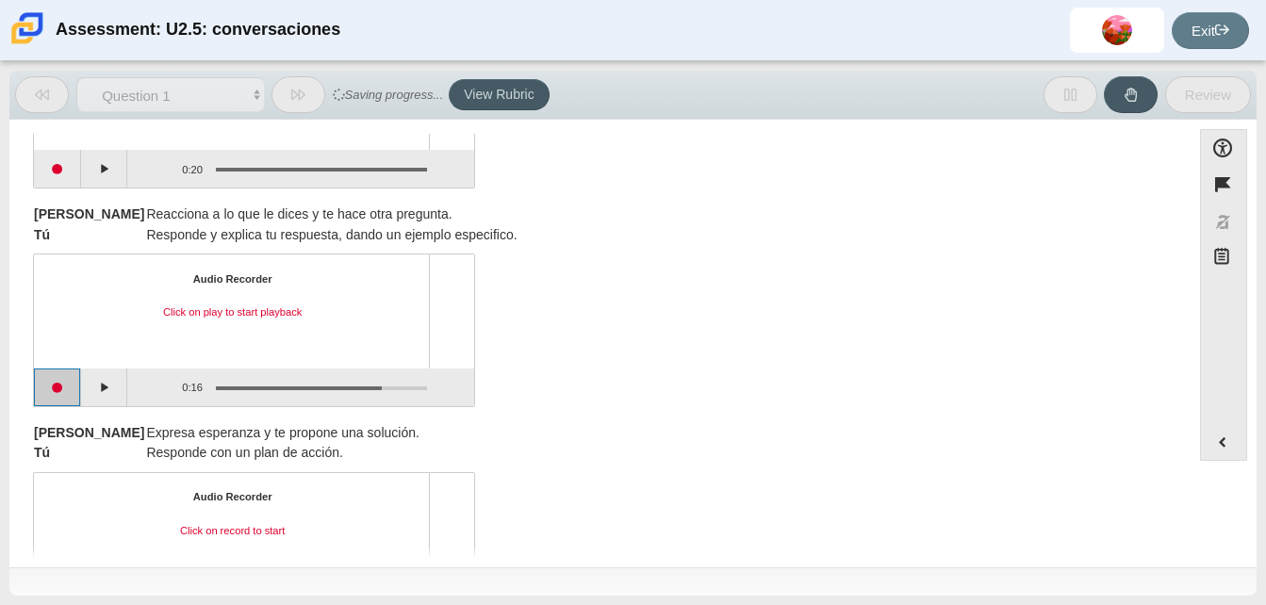
scroll to position [934, 0]
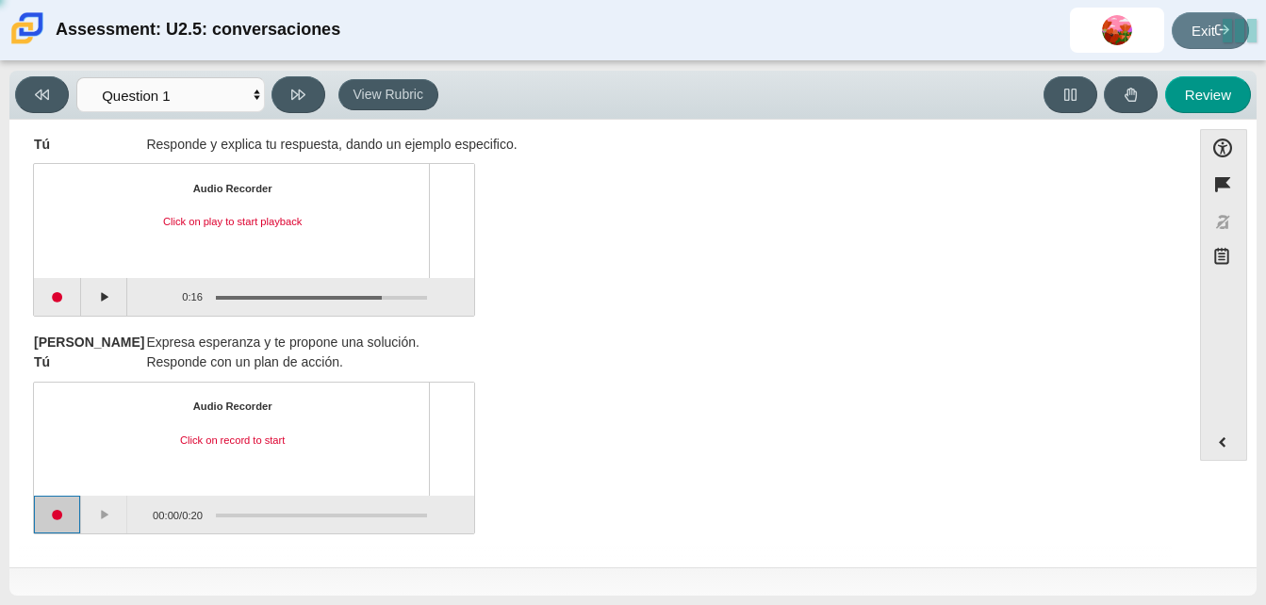
click at [46, 529] on button "Start recording" at bounding box center [57, 515] width 47 height 38
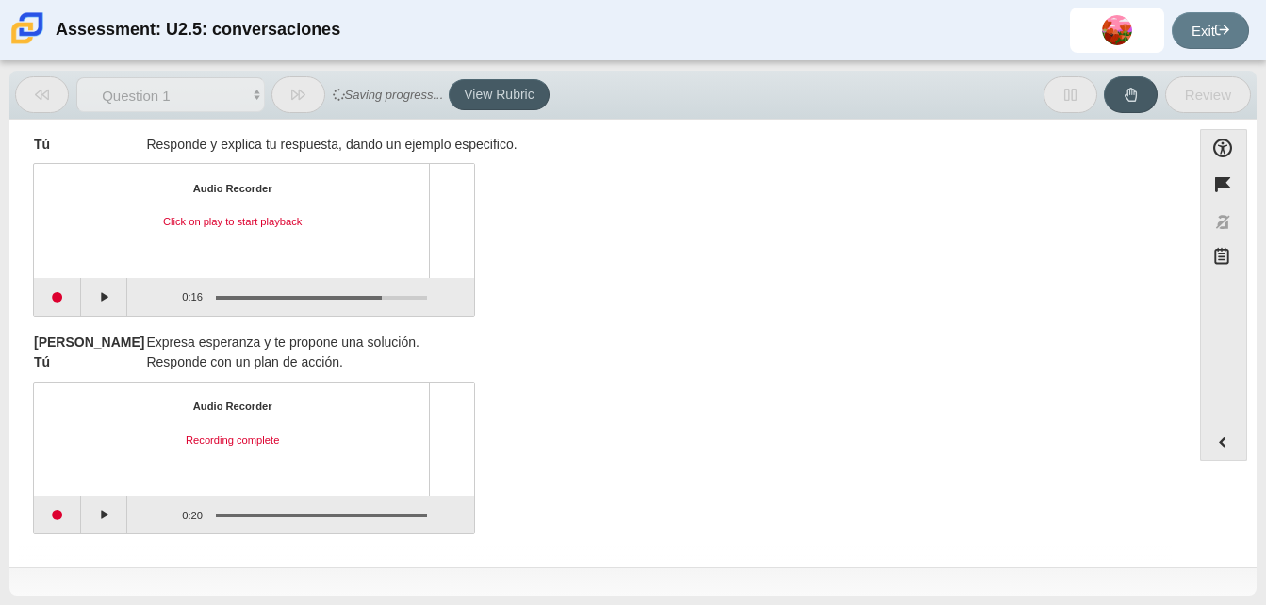
click at [34, 513] on button "Start recording" at bounding box center [57, 515] width 47 height 38
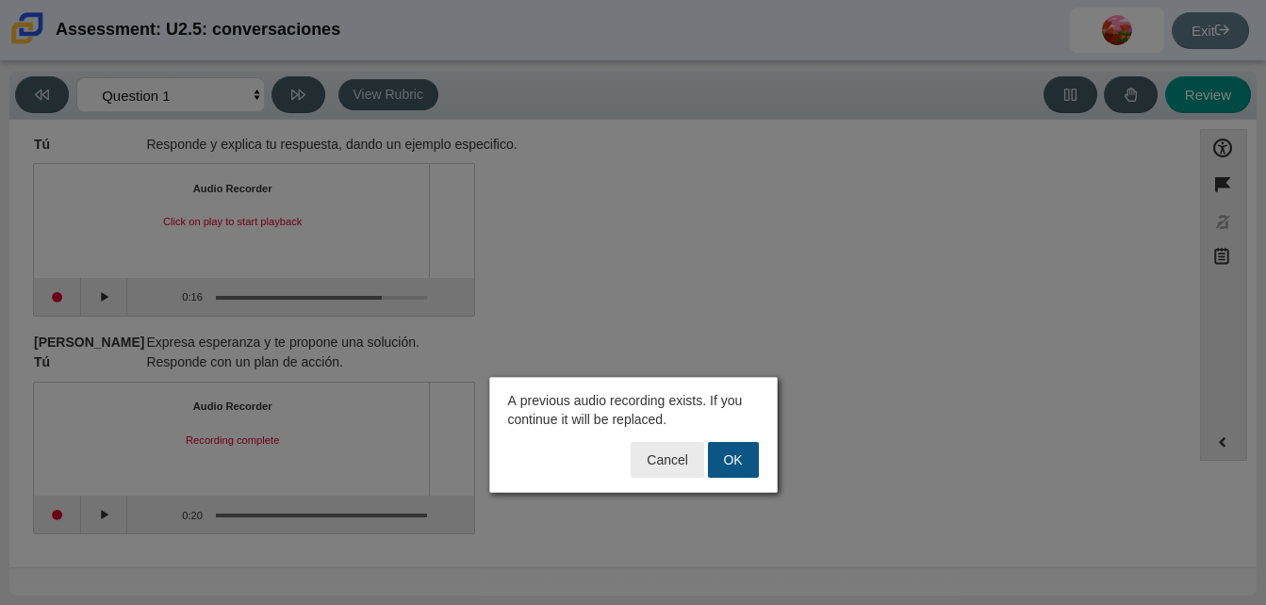
click at [756, 455] on button "OK" at bounding box center [733, 460] width 51 height 36
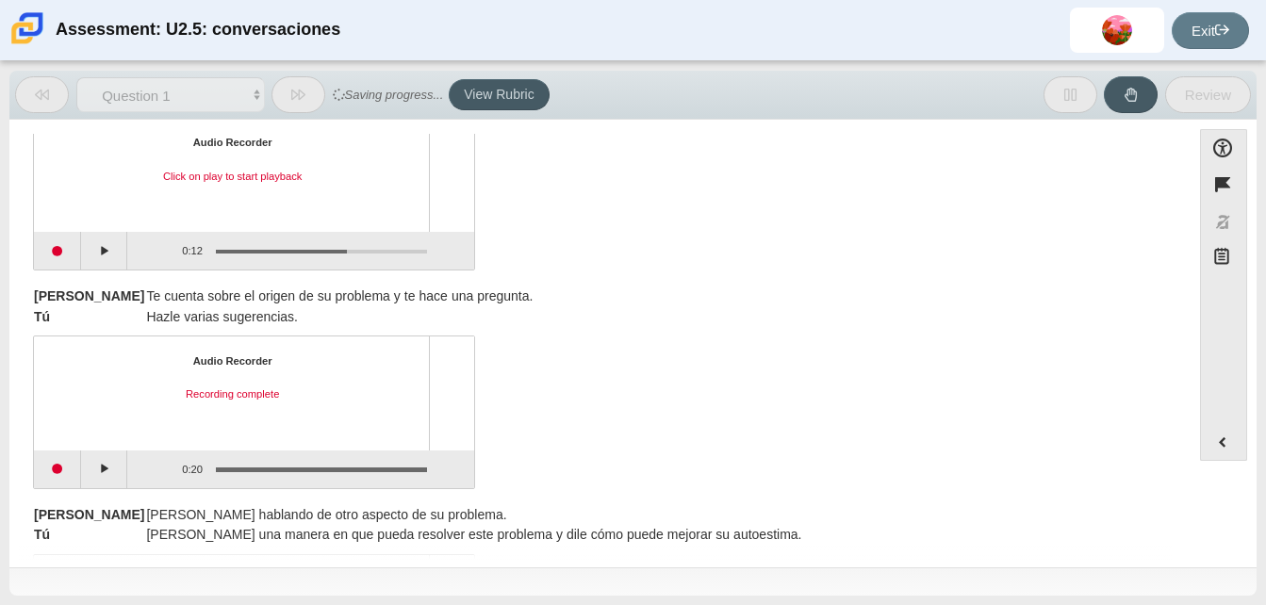
scroll to position [326, 0]
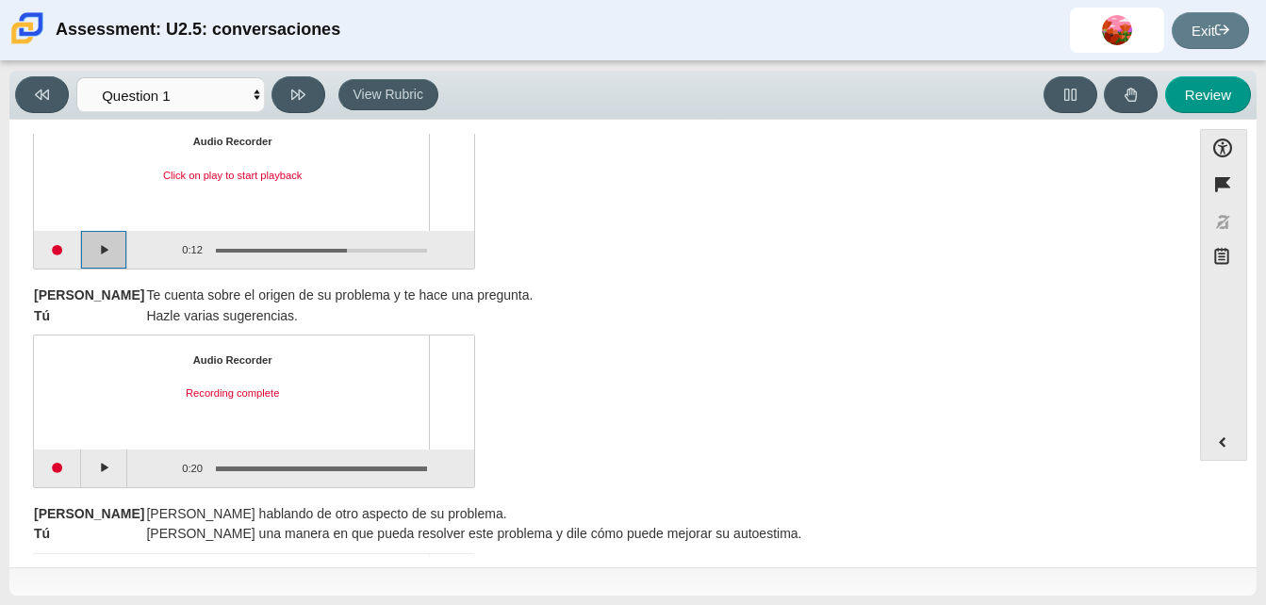
click at [111, 236] on button "Play" at bounding box center [104, 250] width 47 height 38
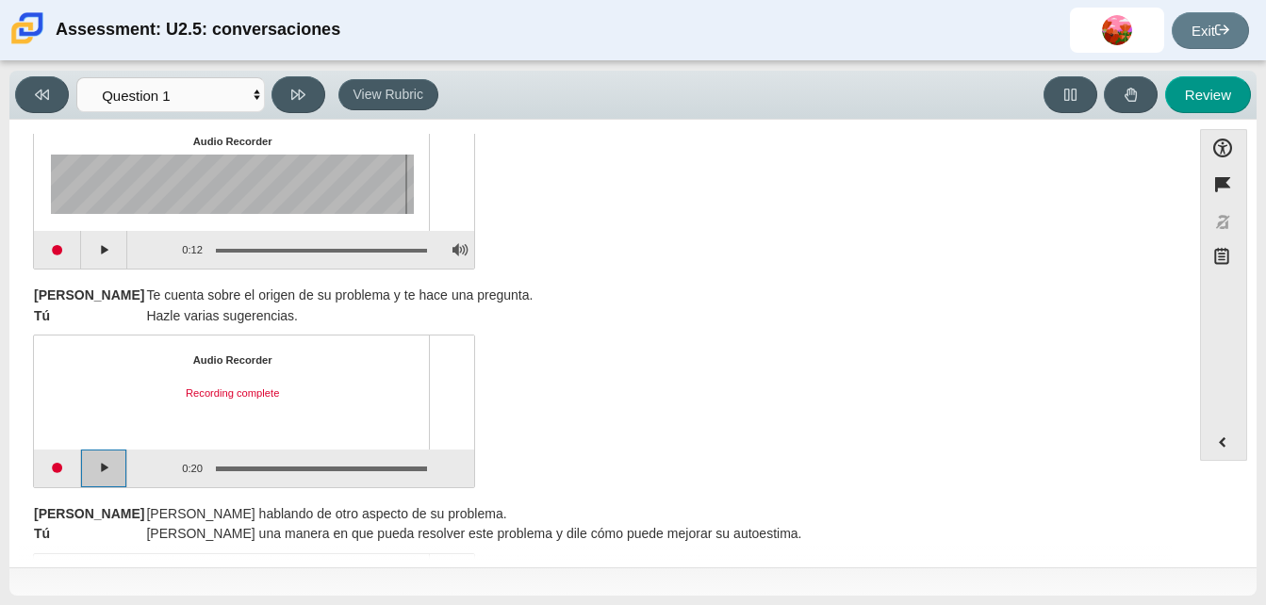
click at [105, 470] on button "Play" at bounding box center [104, 469] width 47 height 38
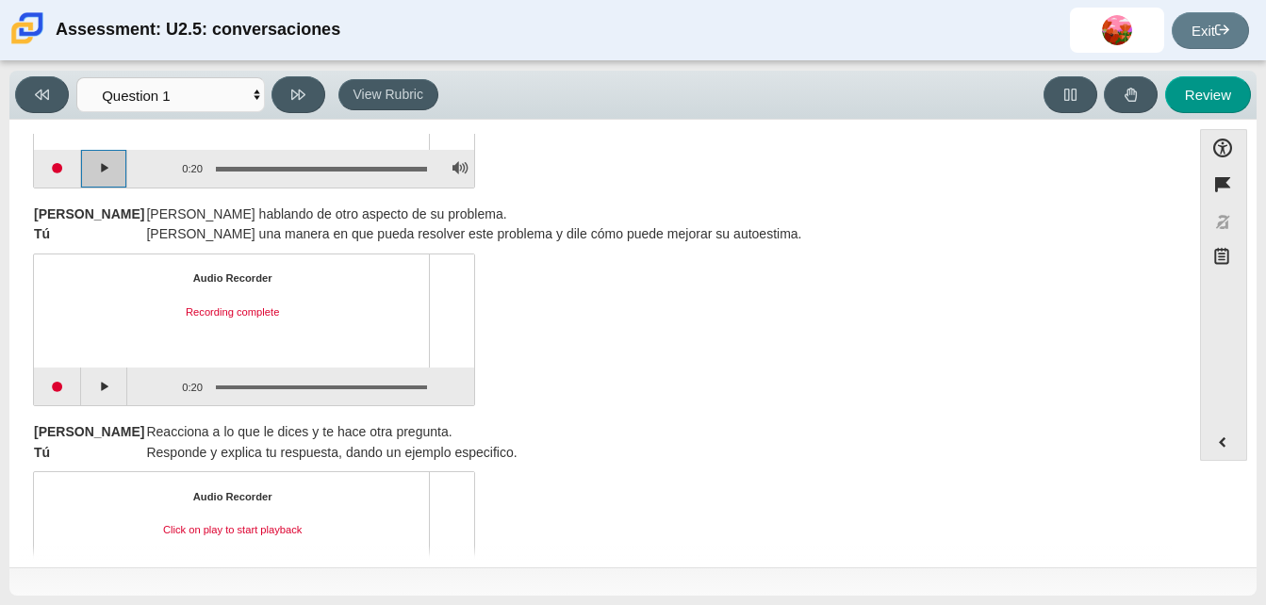
scroll to position [652, 0]
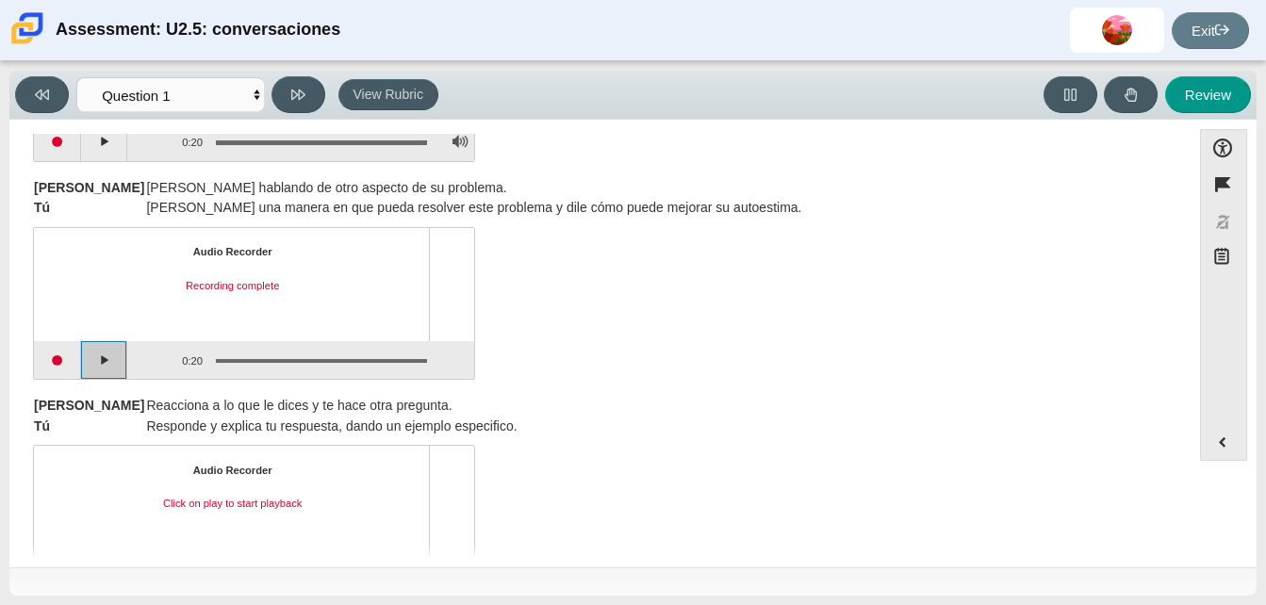
click at [111, 371] on button "Play" at bounding box center [104, 360] width 47 height 38
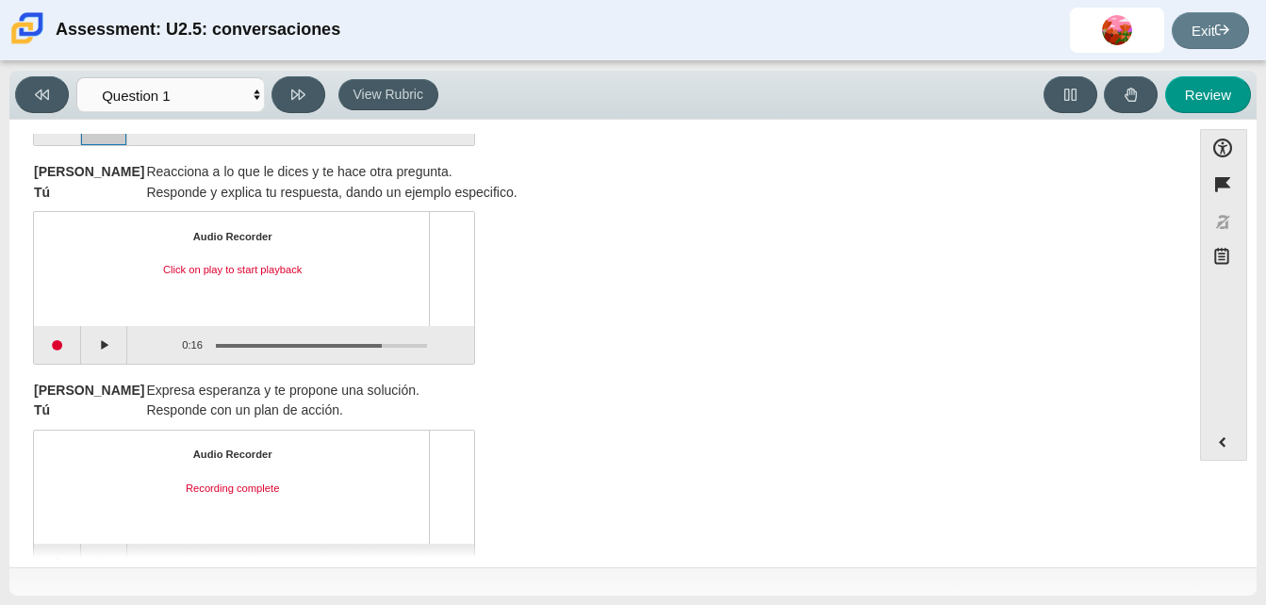
scroll to position [886, 0]
click at [103, 353] on button "Play" at bounding box center [104, 345] width 47 height 38
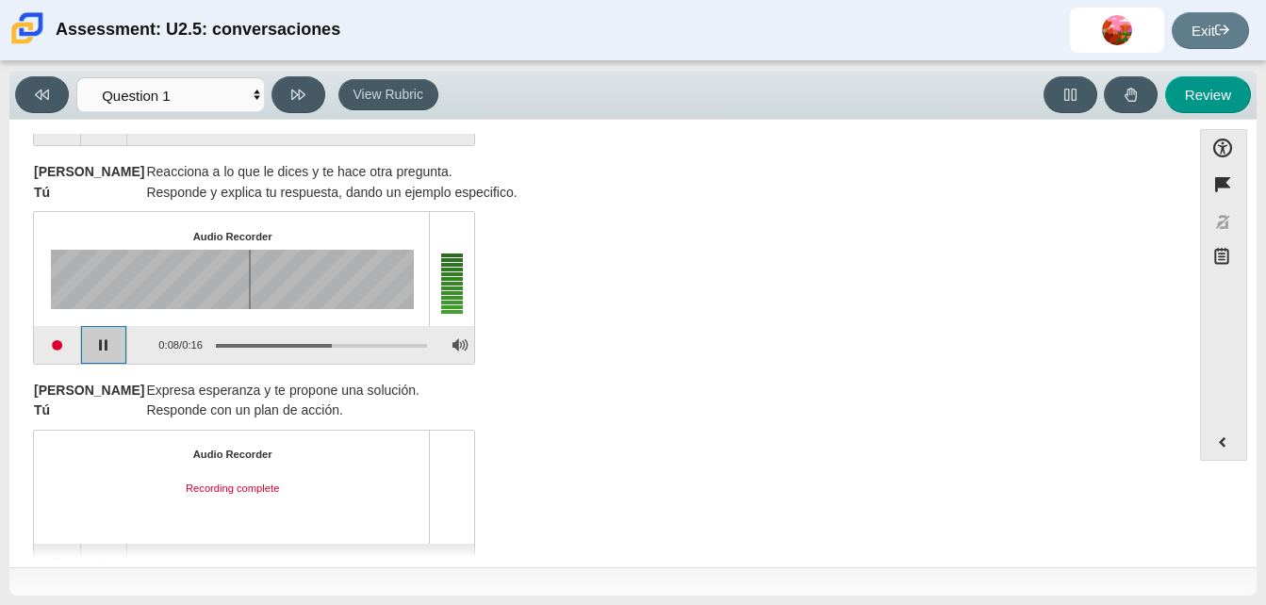
scroll to position [934, 0]
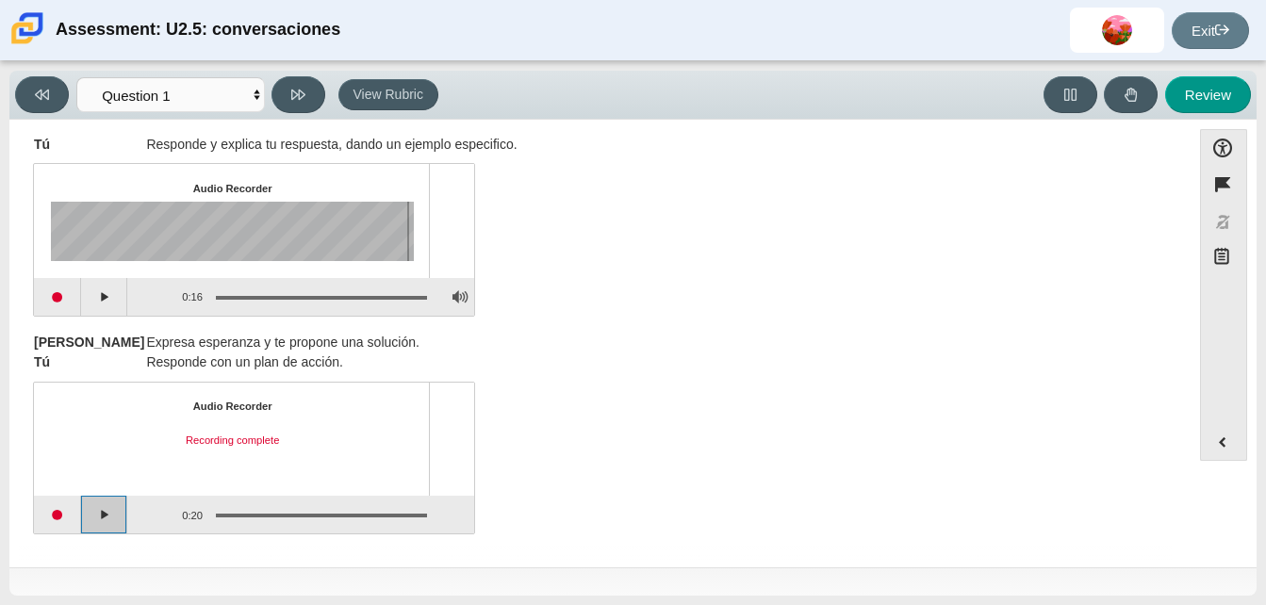
click at [100, 511] on button "Play" at bounding box center [104, 515] width 47 height 38
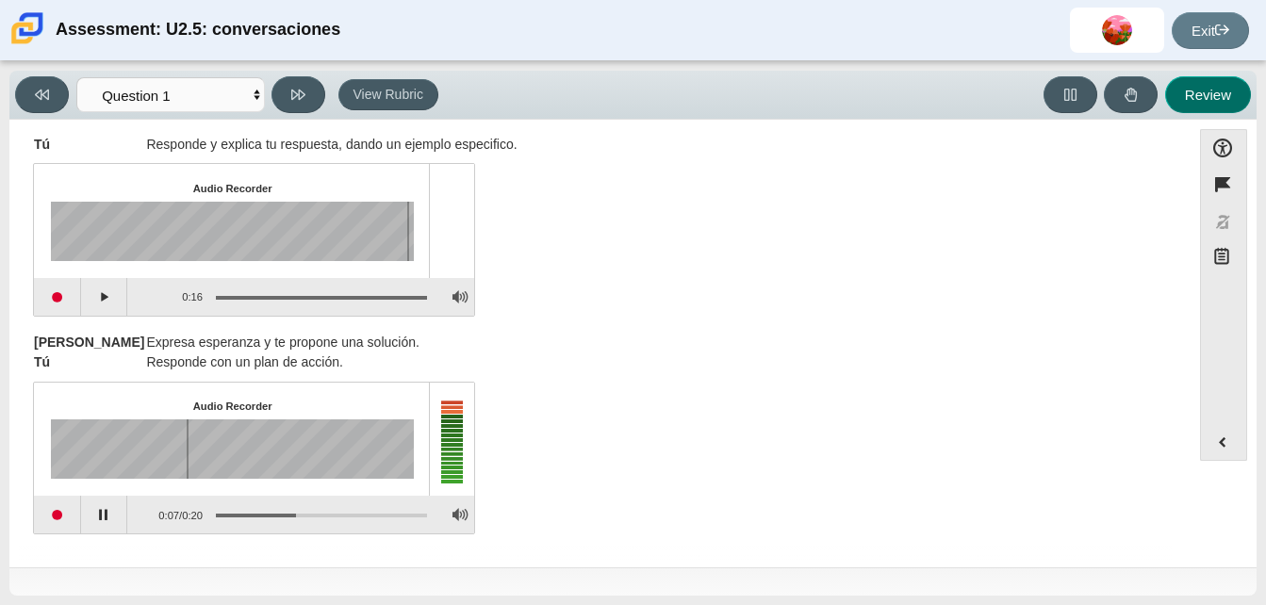
click at [1225, 102] on button "Review" at bounding box center [1208, 94] width 86 height 37
select select "review"
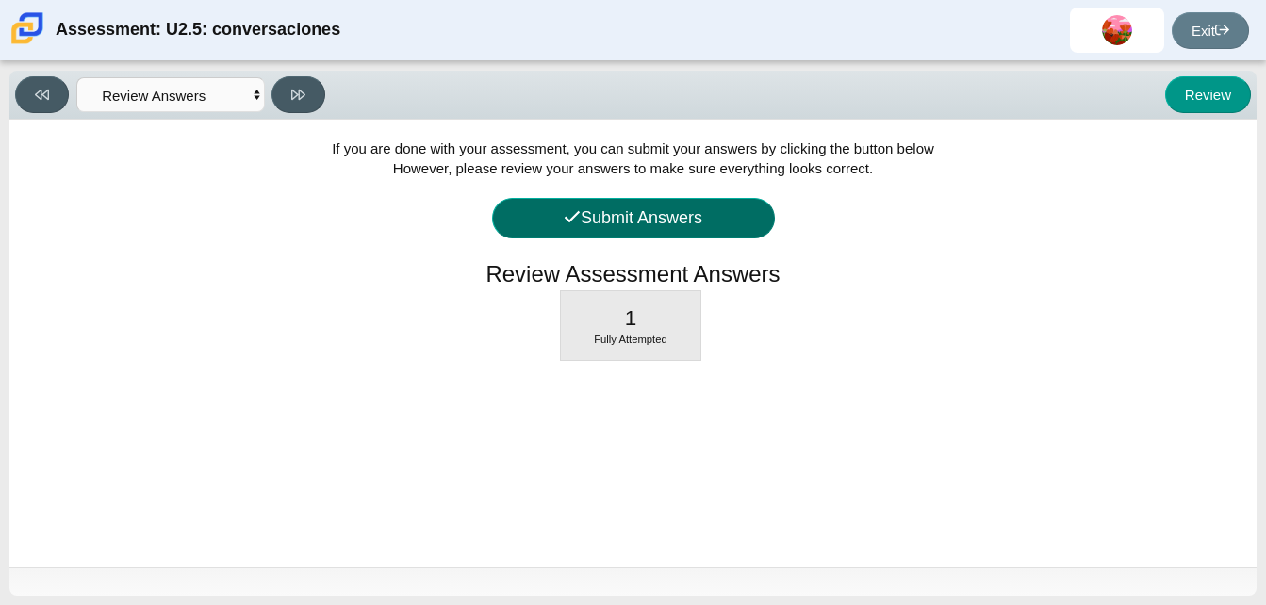
click at [701, 221] on button "Submit Answers" at bounding box center [633, 218] width 283 height 41
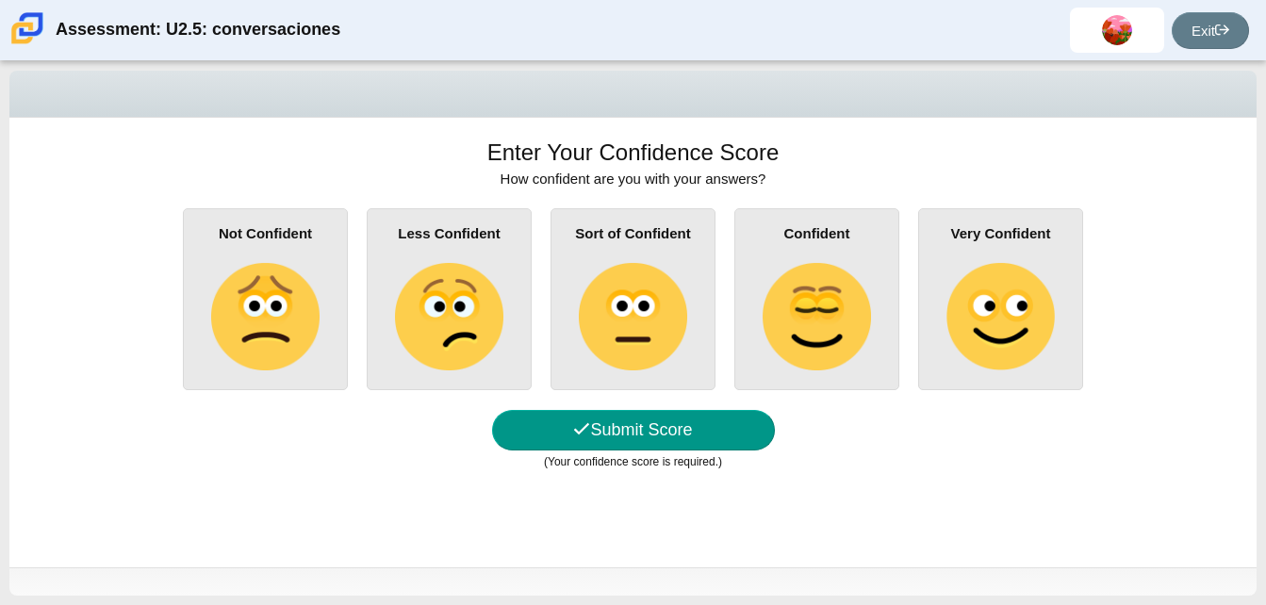
click at [1060, 305] on div "Very Confident" at bounding box center [1000, 299] width 165 height 182
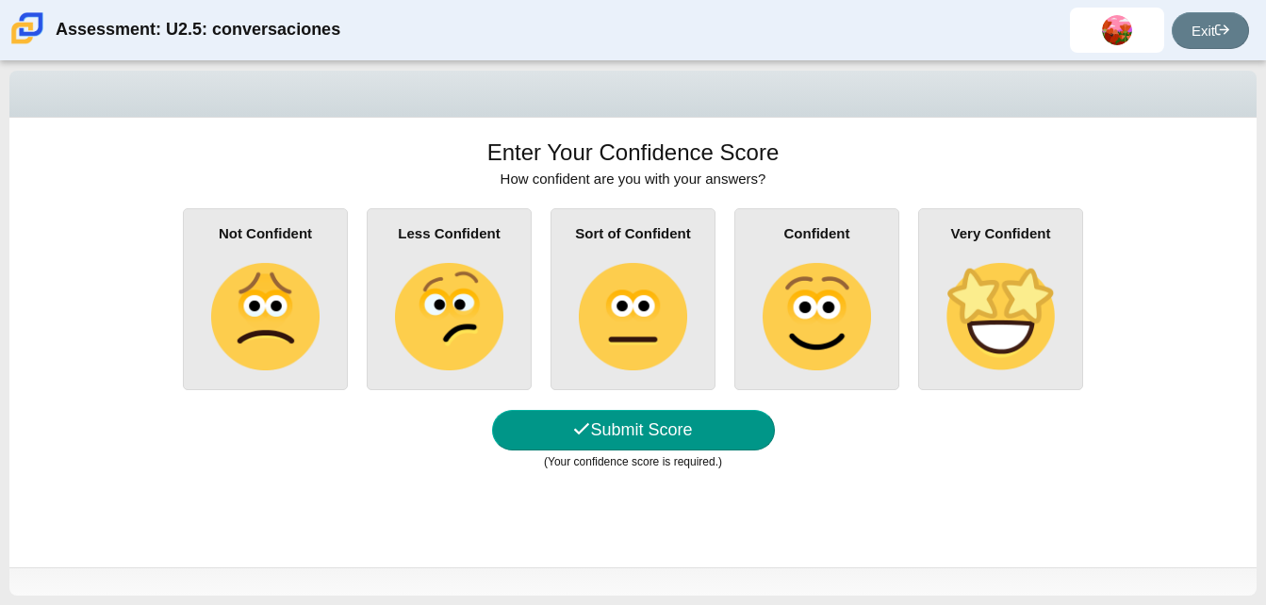
click at [0, 0] on input "Very Confident" at bounding box center [0, 0] width 0 height 0
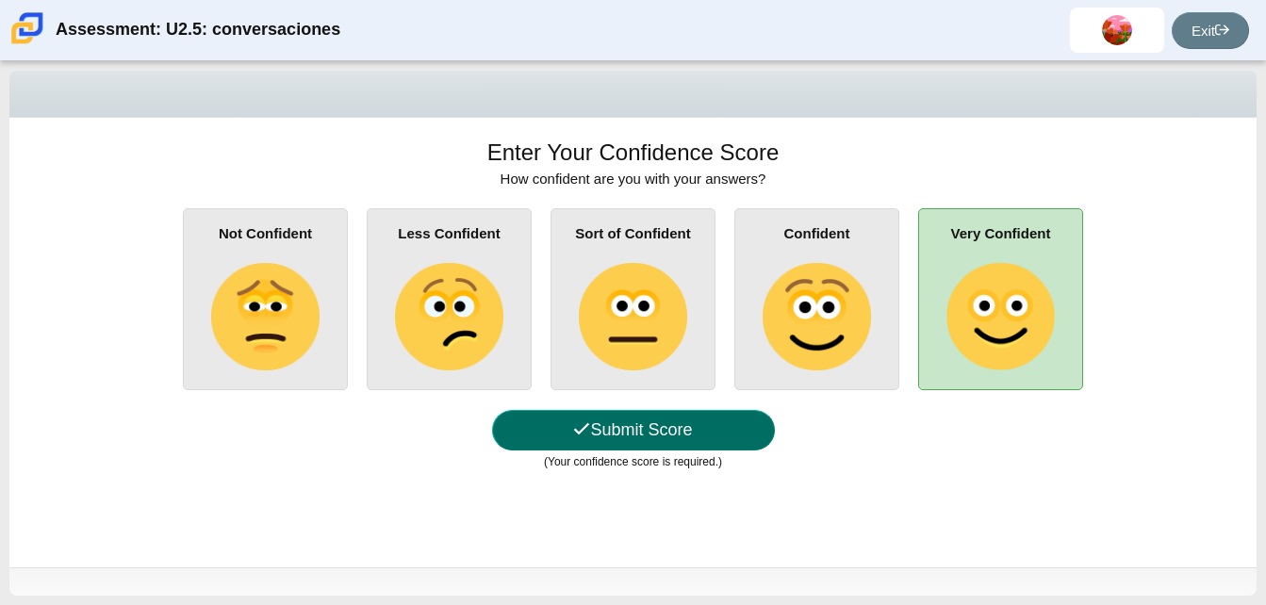
click at [692, 446] on button "Submit Score" at bounding box center [633, 430] width 283 height 41
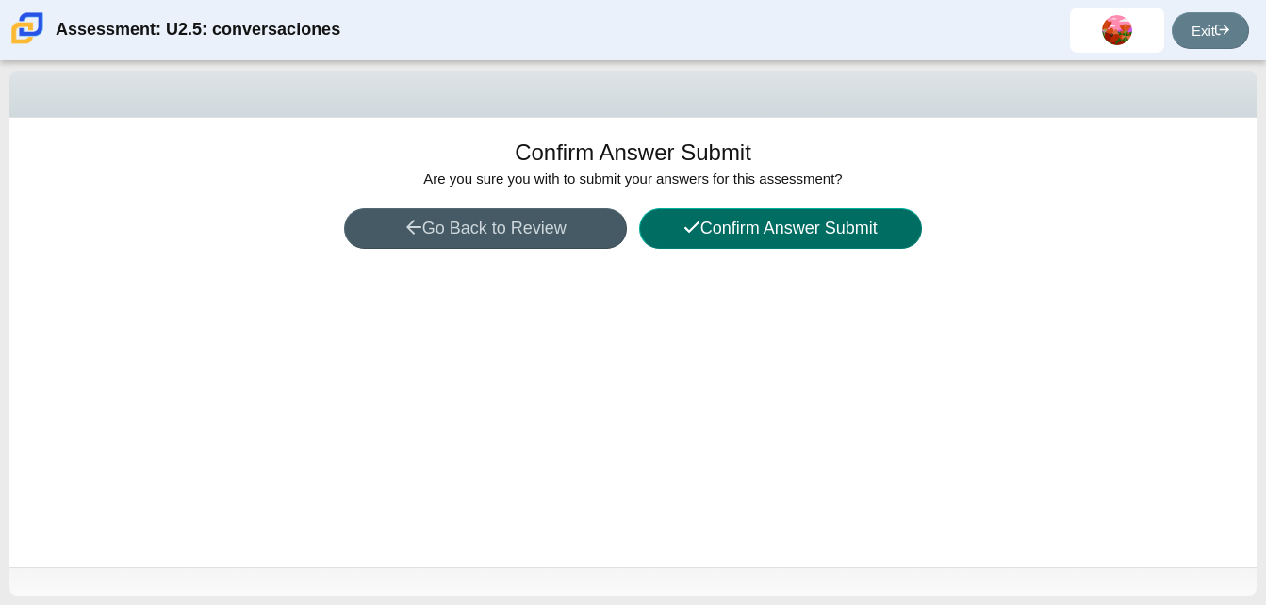
click at [723, 247] on button "Confirm Answer Submit" at bounding box center [780, 228] width 283 height 41
